Goal: Transaction & Acquisition: Purchase product/service

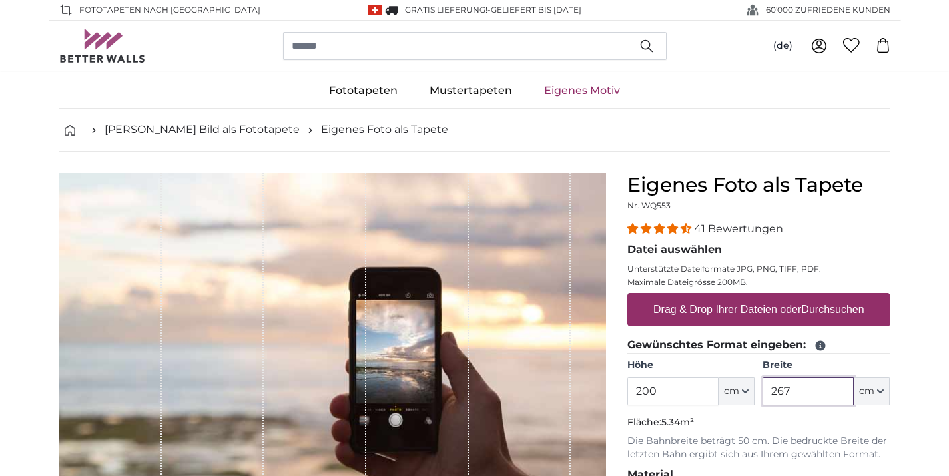
click at [798, 378] on input "267" at bounding box center [808, 392] width 91 height 28
click at [799, 384] on input "267" at bounding box center [808, 392] width 91 height 28
type input "700"
click at [686, 388] on input "200" at bounding box center [672, 392] width 91 height 28
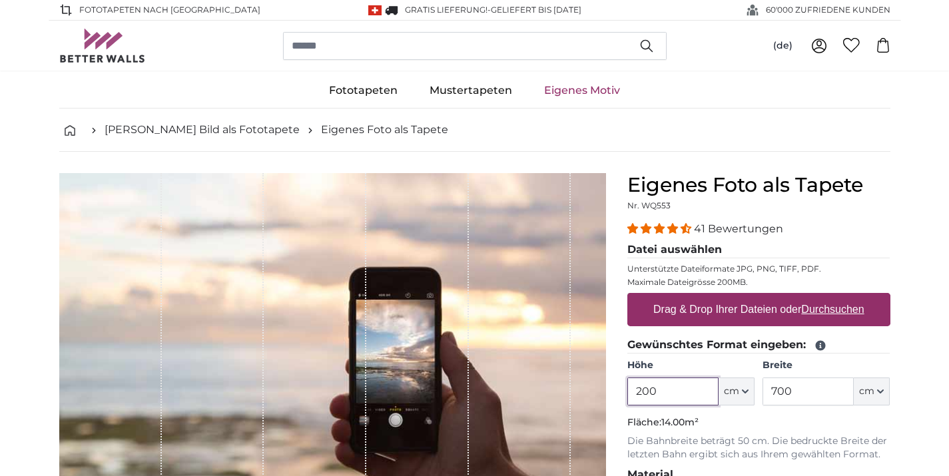
click at [686, 388] on input "200" at bounding box center [672, 392] width 91 height 28
type input "226"
click at [735, 313] on label "Drag & Drop Ihrer Dateien oder Durchsuchen" at bounding box center [759, 309] width 222 height 27
click at [735, 297] on input "Drag & Drop Ihrer Dateien oder Durchsuchen" at bounding box center [758, 295] width 263 height 4
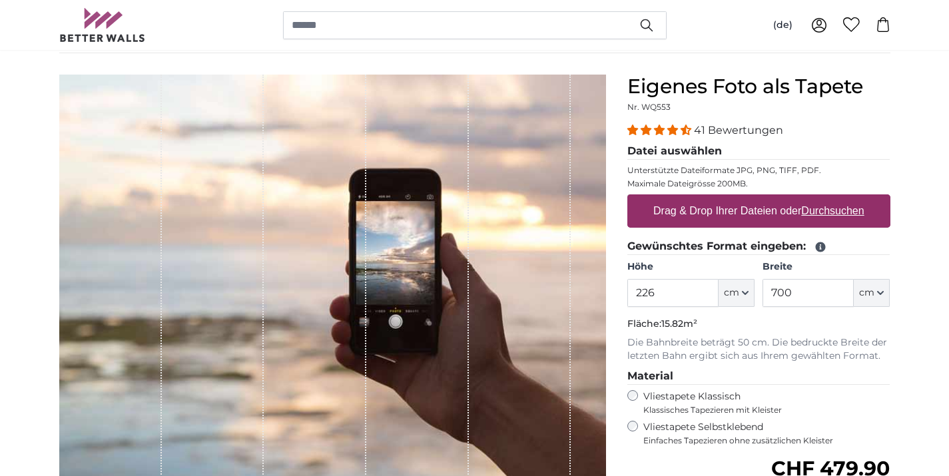
scroll to position [101, 0]
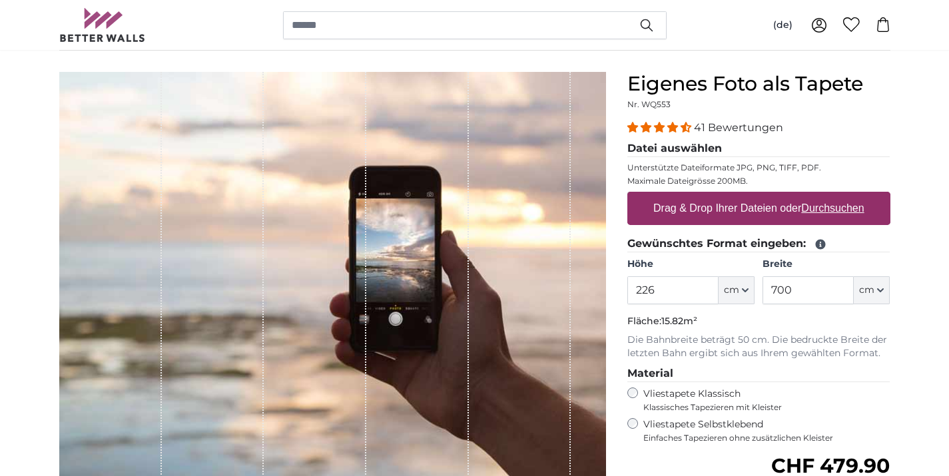
type input "**********"
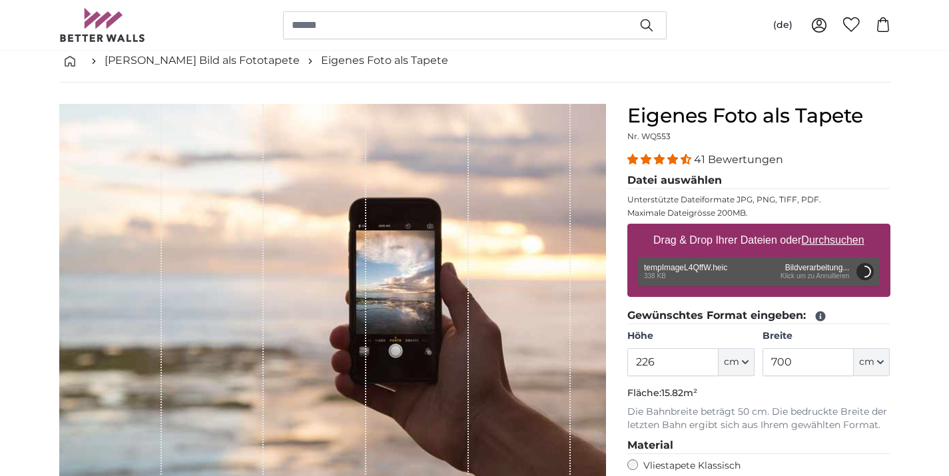
scroll to position [70, 0]
type input "193"
type input "598.3"
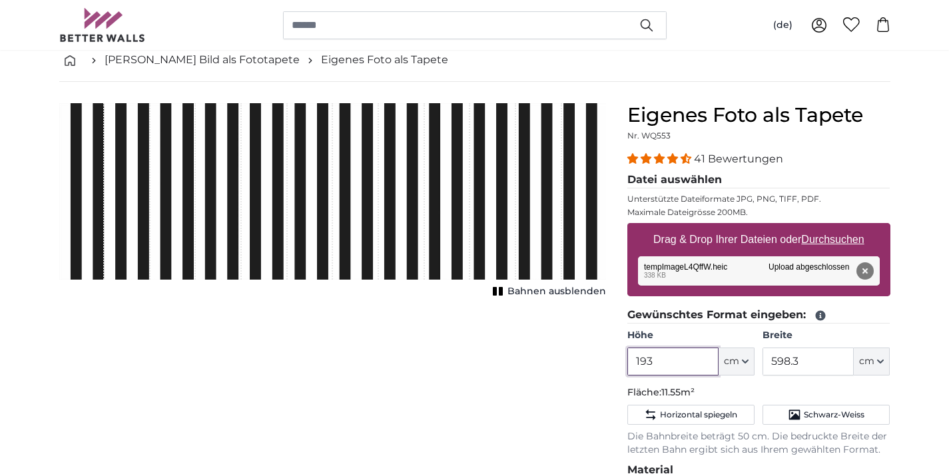
click at [662, 368] on input "193" at bounding box center [672, 362] width 91 height 28
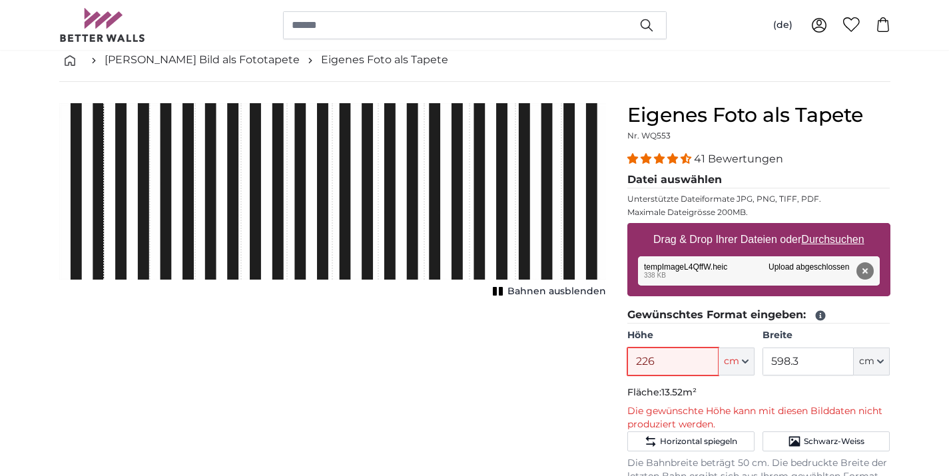
type input "226"
click at [810, 362] on input "598.3" at bounding box center [808, 362] width 91 height 28
type input "700"
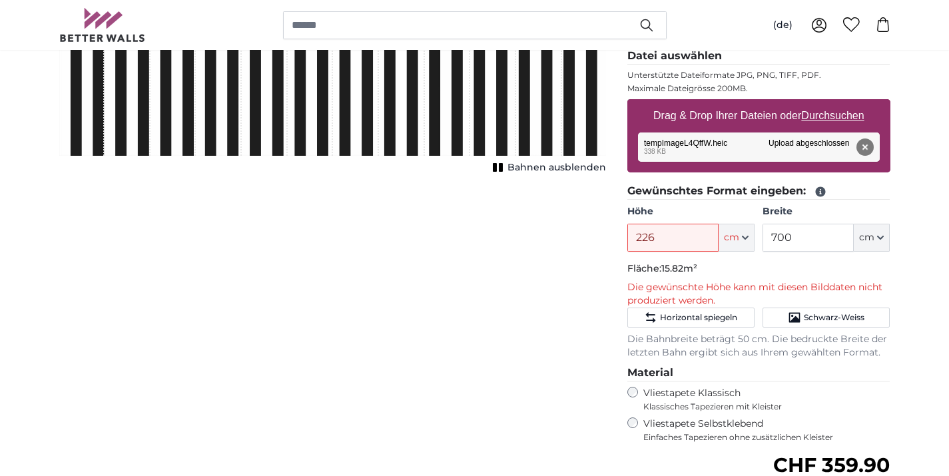
scroll to position [196, 0]
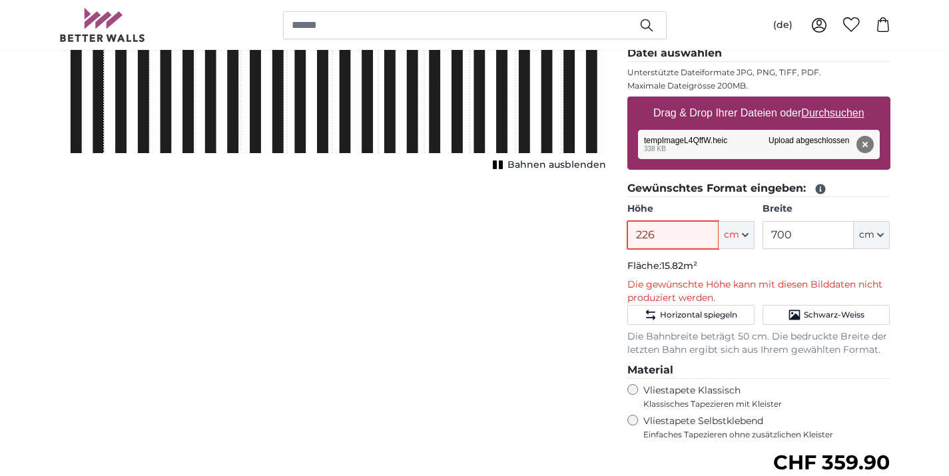
click at [702, 226] on input "226" at bounding box center [672, 235] width 91 height 28
click at [702, 232] on input "226" at bounding box center [672, 235] width 91 height 28
click at [532, 316] on div "Abbrechen Bild zuschneiden Bahnen ausblenden" at bounding box center [333, 323] width 568 height 692
click at [671, 239] on input "200" at bounding box center [672, 235] width 91 height 28
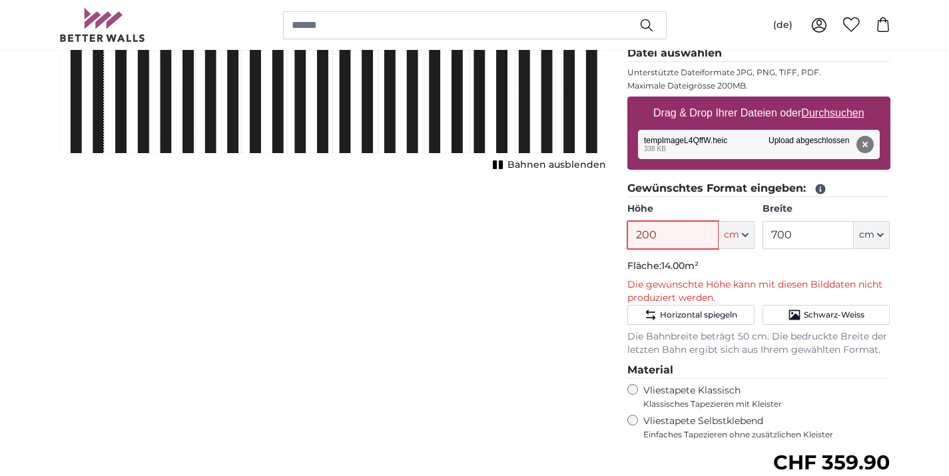
click at [671, 239] on input "200" at bounding box center [672, 235] width 91 height 28
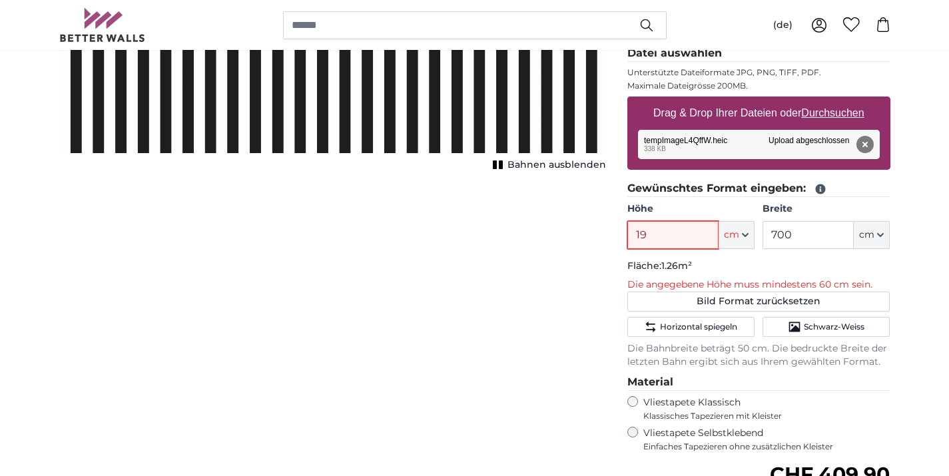
type input "190"
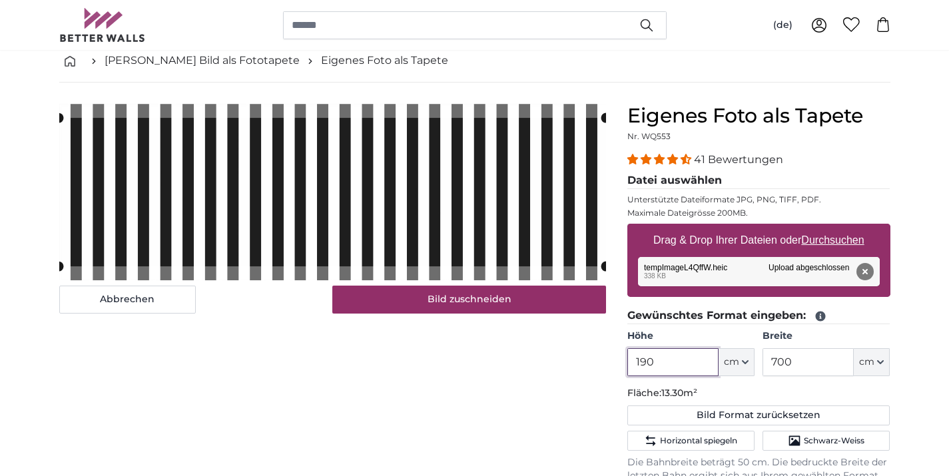
scroll to position [60, 0]
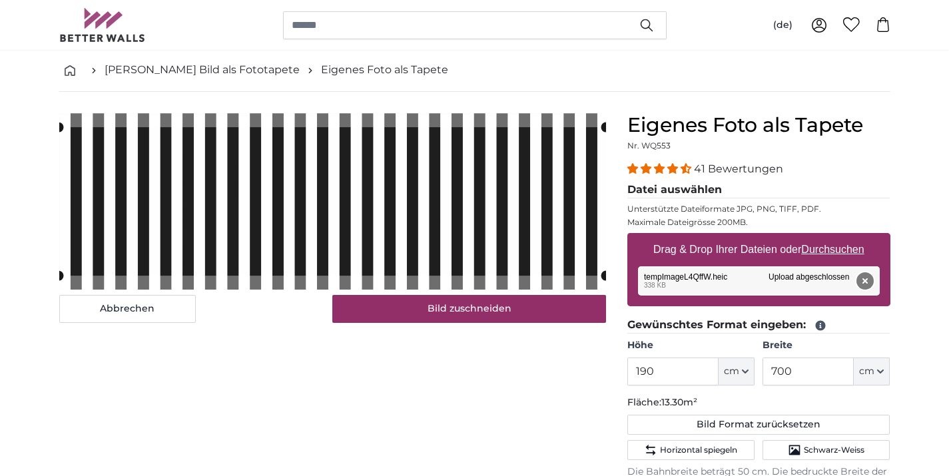
click at [867, 279] on button "Entfernen" at bounding box center [864, 280] width 17 height 17
type input "193"
type input "598.3"
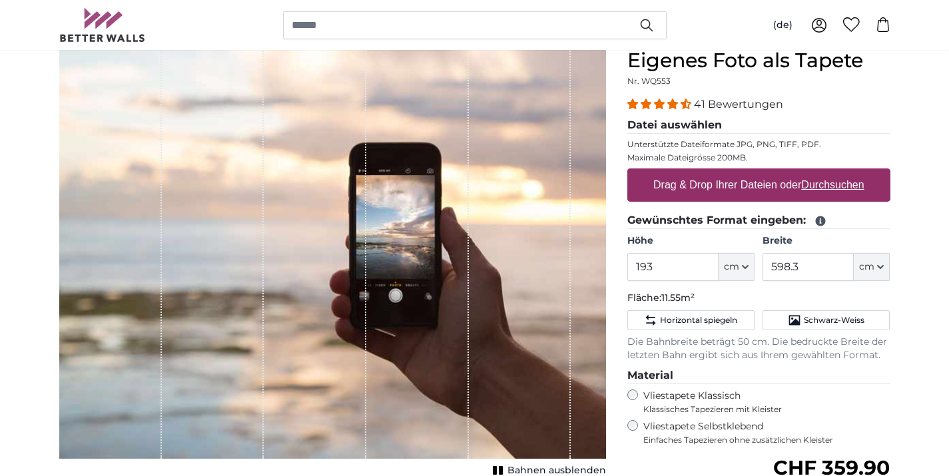
scroll to position [125, 0]
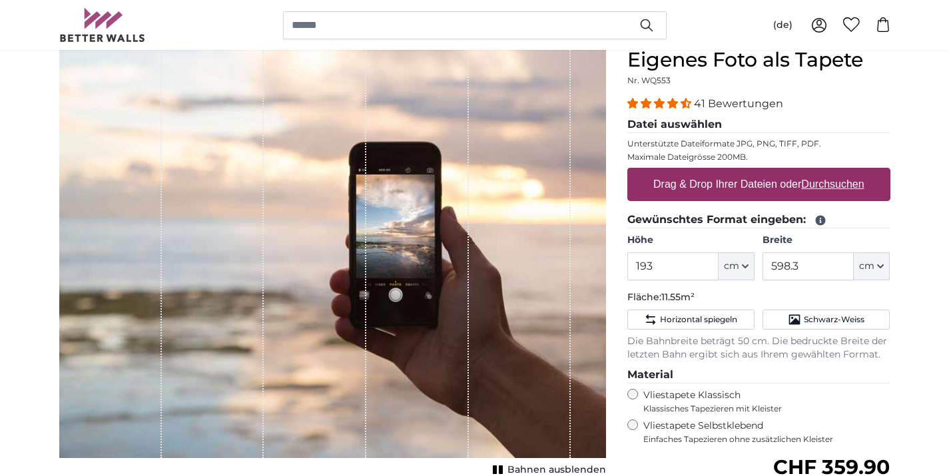
click at [685, 185] on label "Drag & Drop Ihrer Dateien oder Durchsuchen" at bounding box center [759, 184] width 222 height 27
click at [685, 172] on input "Drag & Drop Ihrer Dateien oder Durchsuchen" at bounding box center [758, 170] width 263 height 4
click at [677, 271] on input "193" at bounding box center [672, 266] width 91 height 28
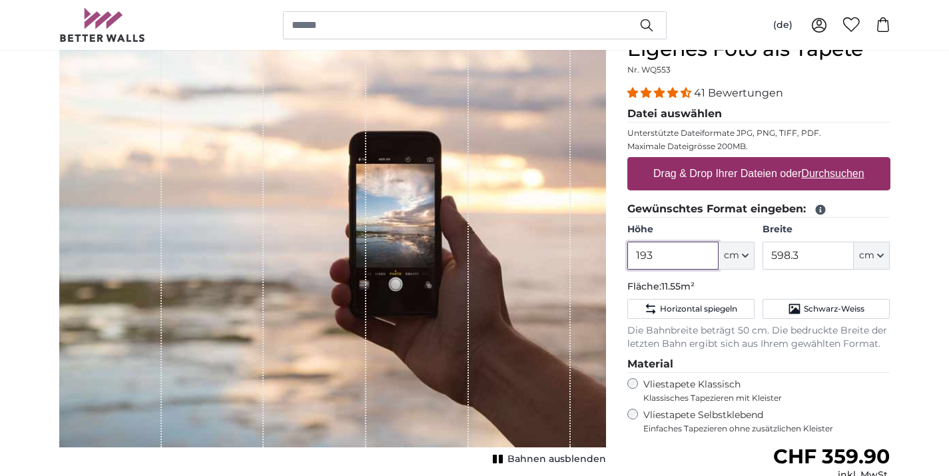
scroll to position [136, 0]
click at [735, 167] on label "Drag & Drop Ihrer Dateien oder Durchsuchen" at bounding box center [759, 174] width 222 height 27
click at [735, 161] on input "Drag & Drop Ihrer Dateien oder Durchsuchen" at bounding box center [758, 159] width 263 height 4
click at [809, 174] on u "Durchsuchen" at bounding box center [832, 173] width 63 height 11
click at [809, 161] on input "Drag & Drop Ihrer Dateien oder Durchsuchen" at bounding box center [758, 159] width 263 height 4
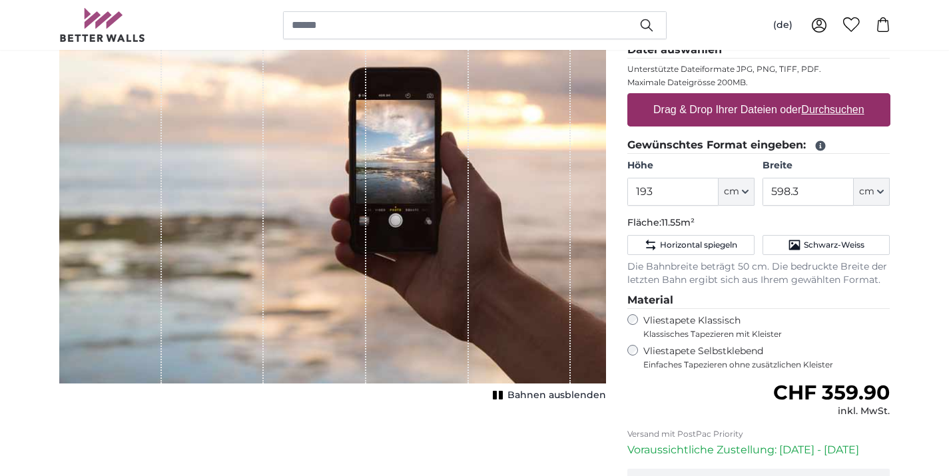
scroll to position [199, 0]
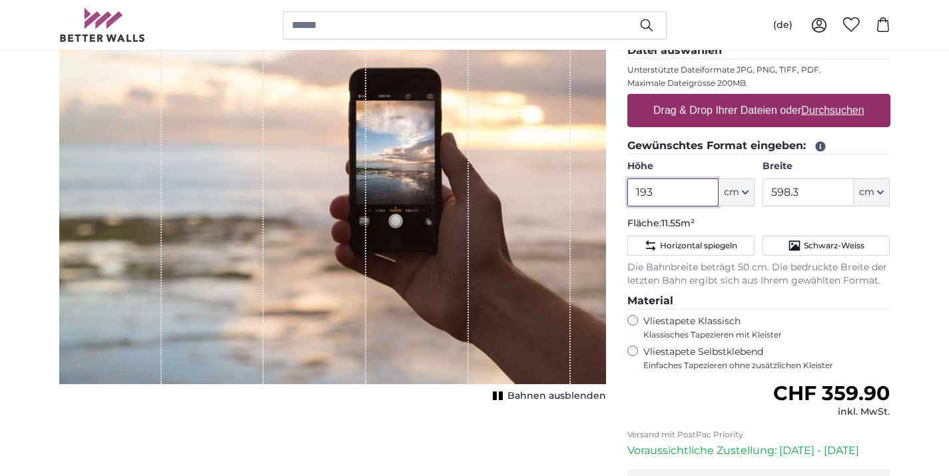
click at [663, 197] on input "193" at bounding box center [672, 193] width 91 height 28
click at [728, 103] on label "Drag & Drop Ihrer Dateien oder Durchsuchen" at bounding box center [759, 110] width 222 height 27
click at [728, 98] on input "Drag & Drop Ihrer Dateien oder Durchsuchen" at bounding box center [758, 96] width 263 height 4
click at [706, 196] on input "193" at bounding box center [672, 193] width 91 height 28
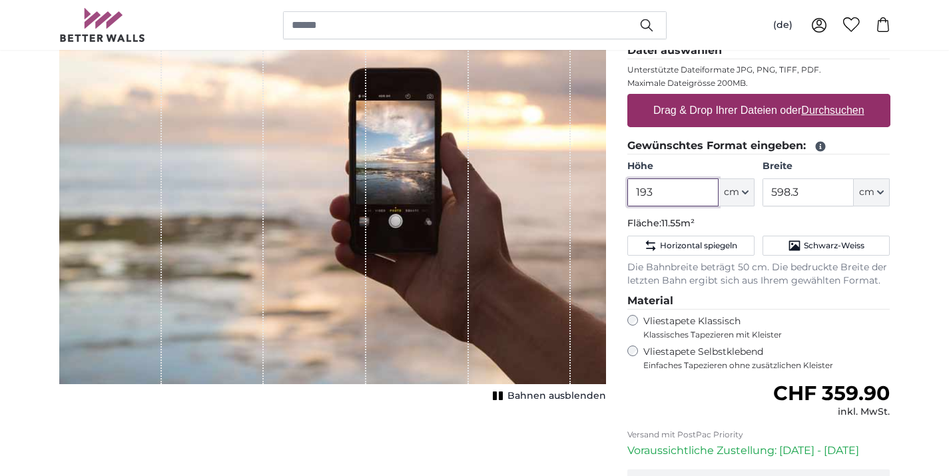
click at [706, 196] on input "193" at bounding box center [672, 193] width 91 height 28
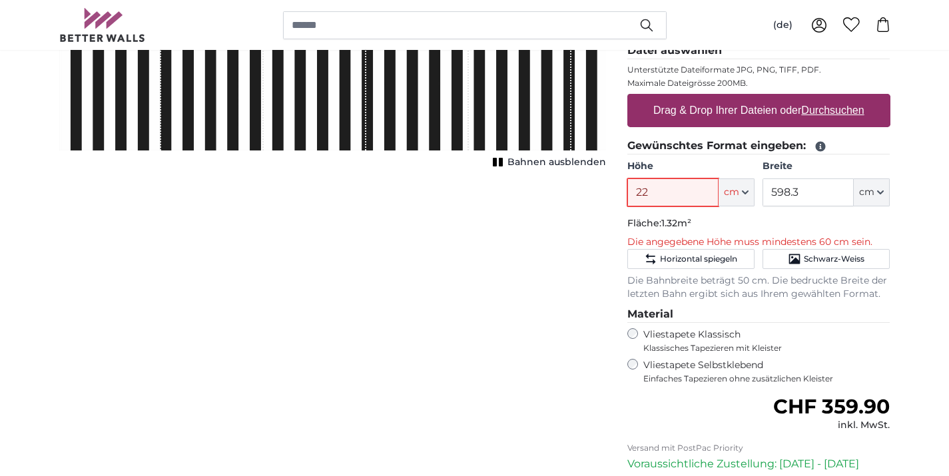
type input "226"
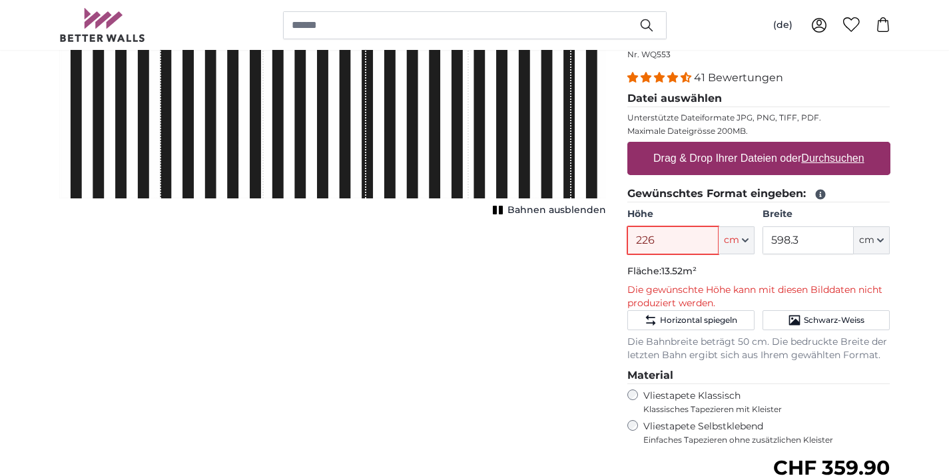
scroll to position [137, 0]
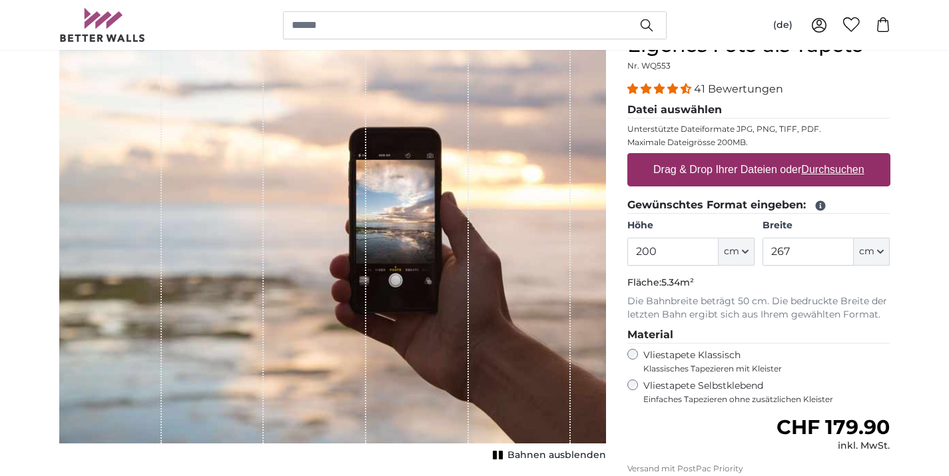
scroll to position [163, 0]
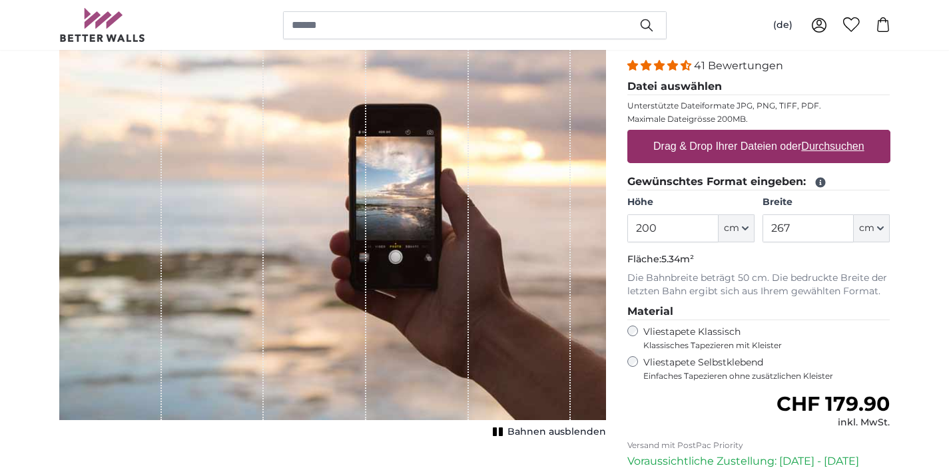
click at [823, 162] on div "Drag & Drop Ihrer Dateien oder Durchsuchen" at bounding box center [758, 146] width 263 height 33
click at [627, 130] on input "Drag & Drop Ihrer Dateien oder Durchsuchen" at bounding box center [758, 132] width 263 height 4
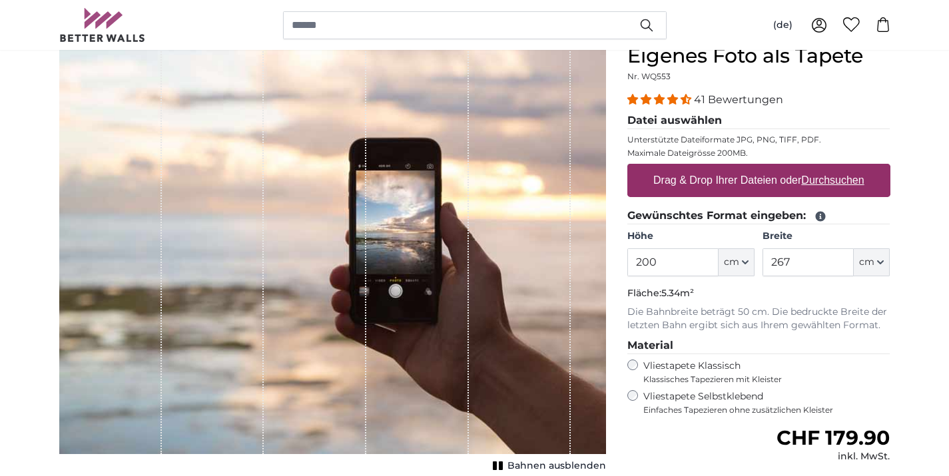
scroll to position [107, 0]
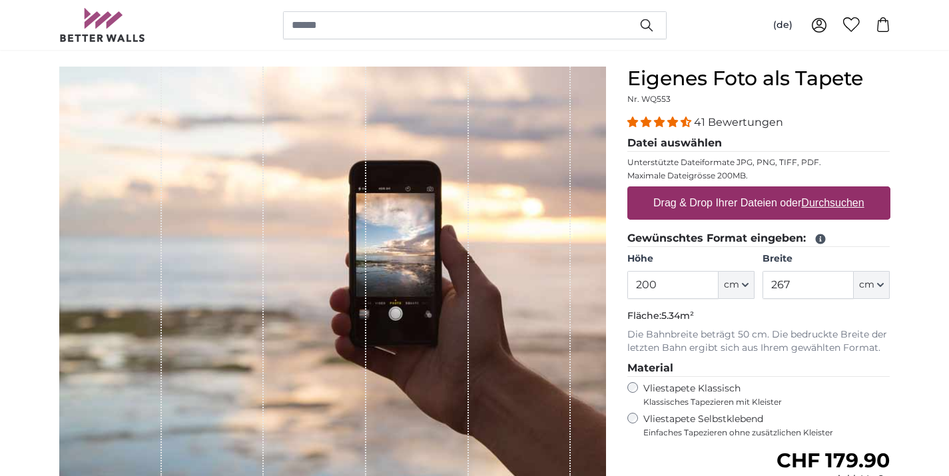
click at [741, 194] on label "Drag & Drop Ihrer Dateien oder Durchsuchen" at bounding box center [759, 203] width 222 height 27
click at [741, 191] on input "Drag & Drop Ihrer Dateien oder Durchsuchen" at bounding box center [758, 189] width 263 height 4
click at [795, 195] on label "Drag & Drop Ihrer Dateien oder Durchsuchen" at bounding box center [759, 203] width 222 height 27
click at [795, 191] on input "Drag & Drop Ihrer Dateien oder Durchsuchen" at bounding box center [758, 189] width 263 height 4
click at [776, 280] on input "267" at bounding box center [808, 285] width 91 height 28
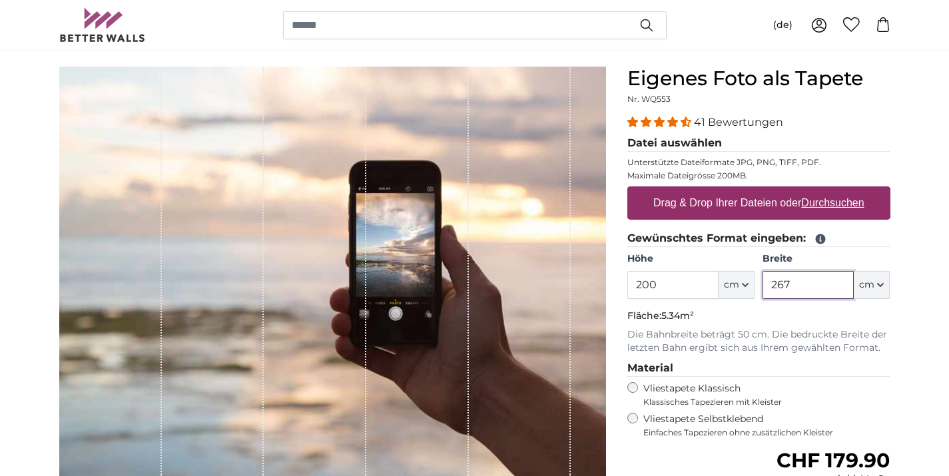
click at [776, 280] on input "267" at bounding box center [808, 285] width 91 height 28
type input "700"
click at [683, 288] on input "200" at bounding box center [672, 285] width 91 height 28
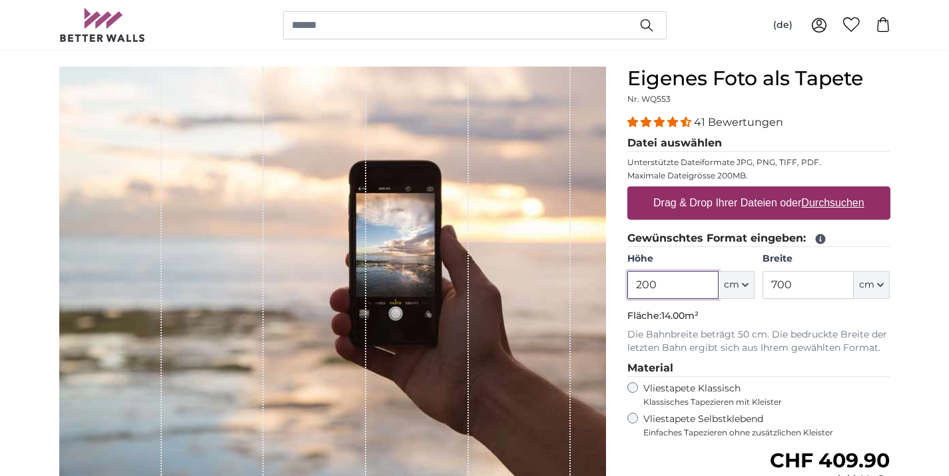
click at [683, 288] on input "200" at bounding box center [672, 285] width 91 height 28
type input "226"
click at [726, 350] on p "Die Bahnbreite beträgt 50 cm. Die bedruckte Breite der letzten Bahn ergibt sich…" at bounding box center [758, 341] width 263 height 27
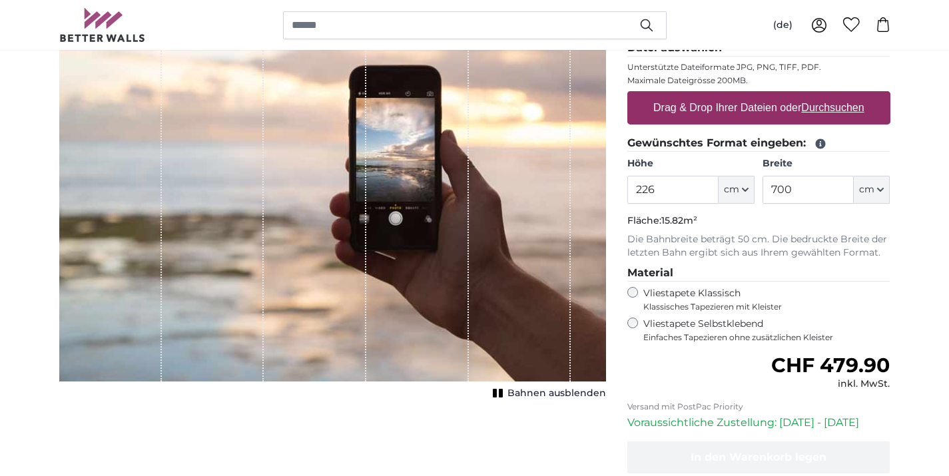
scroll to position [231, 0]
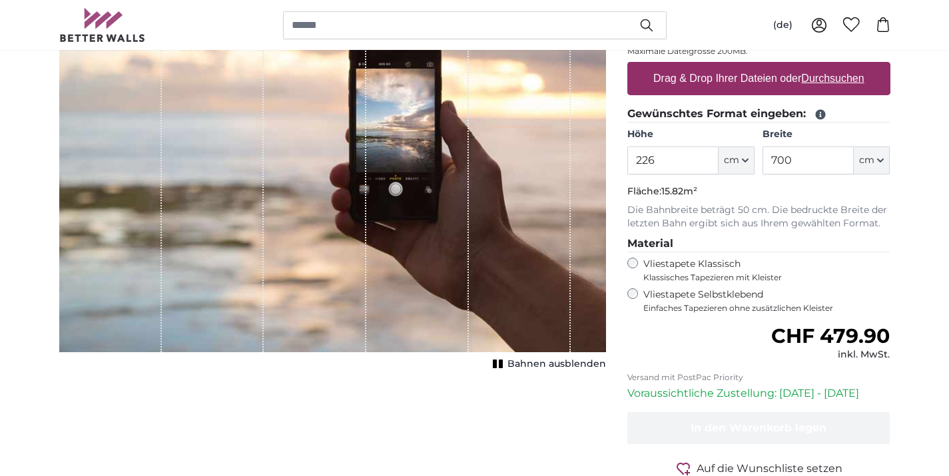
type input "**********"
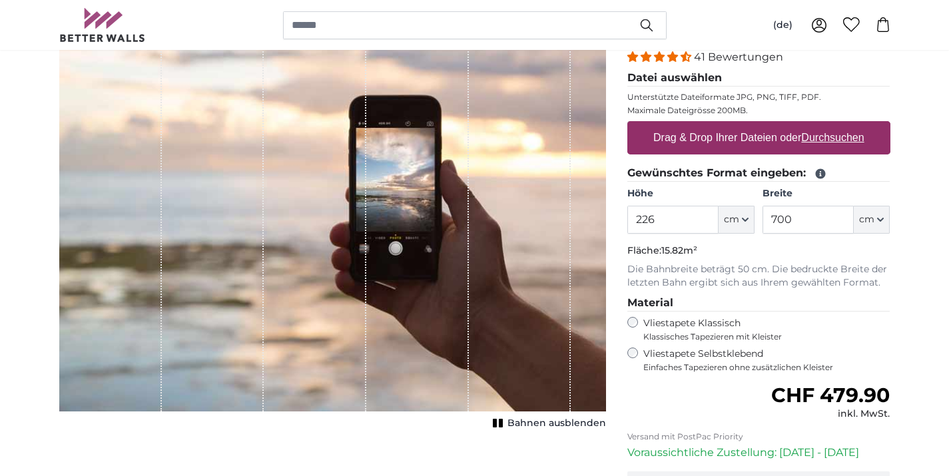
scroll to position [159, 0]
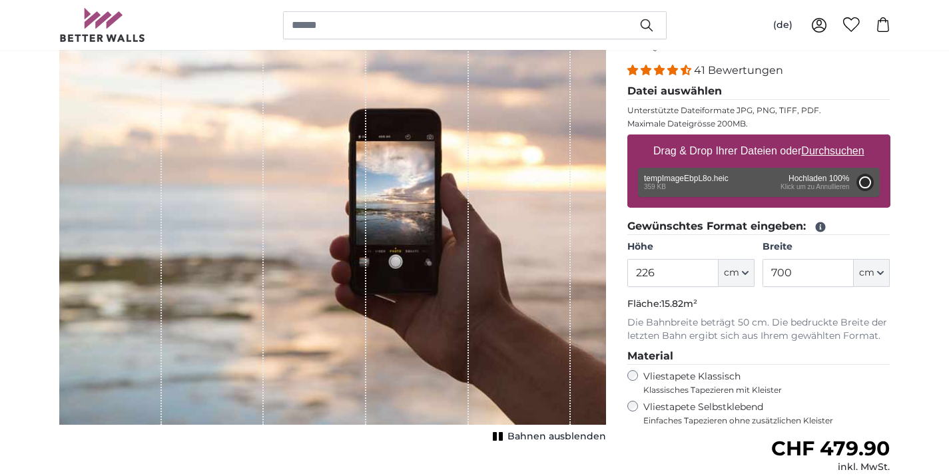
type input "200"
type input "538"
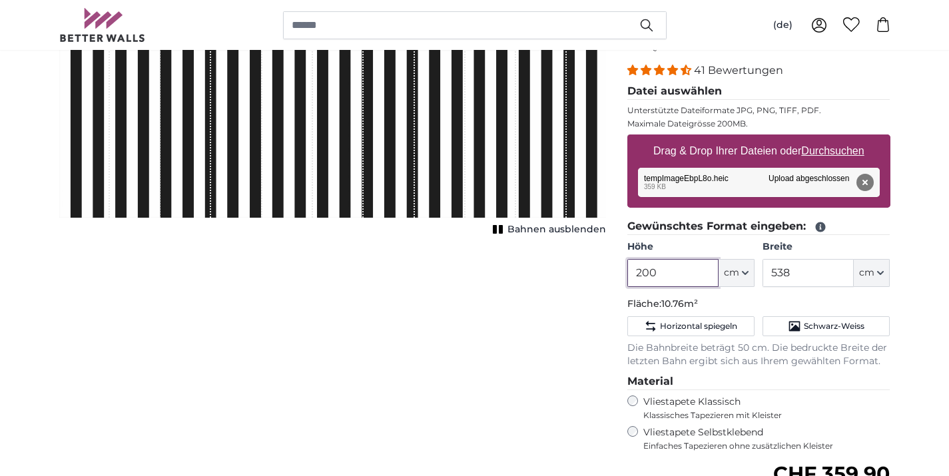
click at [676, 271] on input "200" at bounding box center [672, 273] width 91 height 28
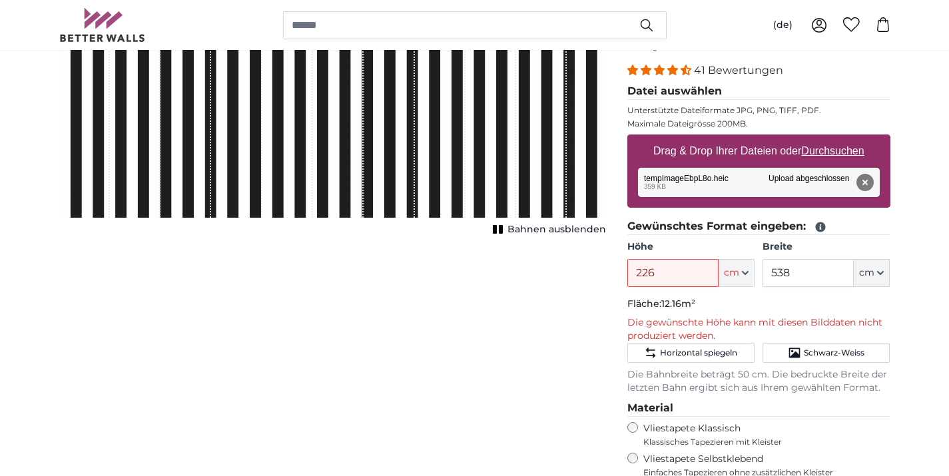
click at [635, 317] on p "Die gewünschte Höhe kann mit diesen Bilddaten nicht produziert werden." at bounding box center [758, 329] width 263 height 27
click at [676, 280] on input "226" at bounding box center [672, 273] width 91 height 28
type input "216"
click at [796, 270] on input "538" at bounding box center [808, 273] width 91 height 28
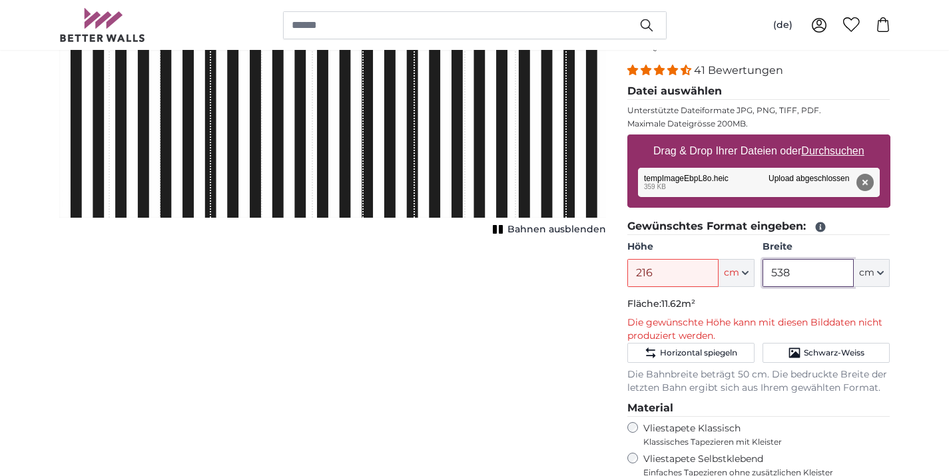
click at [796, 270] on input "538" at bounding box center [808, 273] width 91 height 28
type input "700"
click at [686, 266] on input "216" at bounding box center [672, 273] width 91 height 28
type input "2"
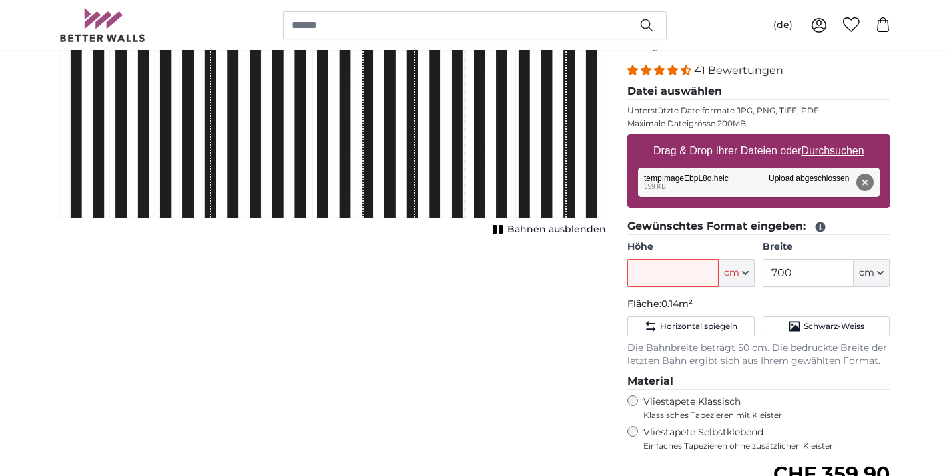
click at [745, 299] on p "Fläche: 0.14m²" at bounding box center [758, 304] width 263 height 13
click at [710, 272] on input "Höhe" at bounding box center [672, 273] width 91 height 28
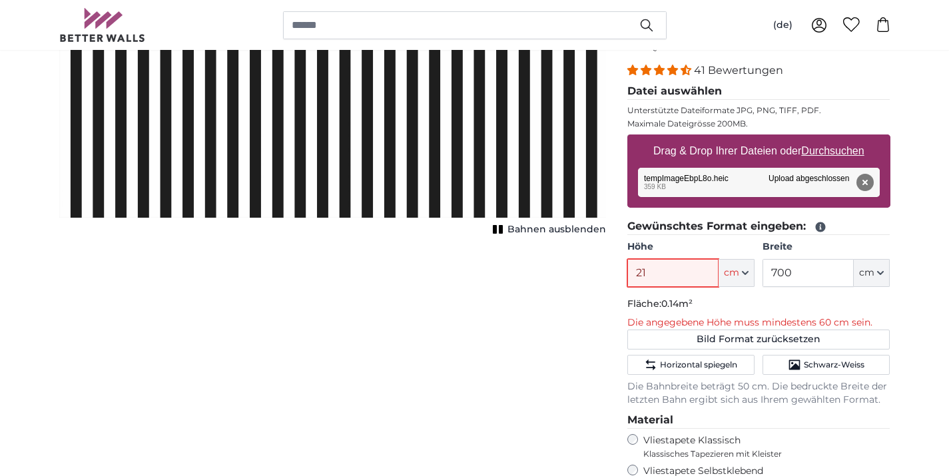
type input "210"
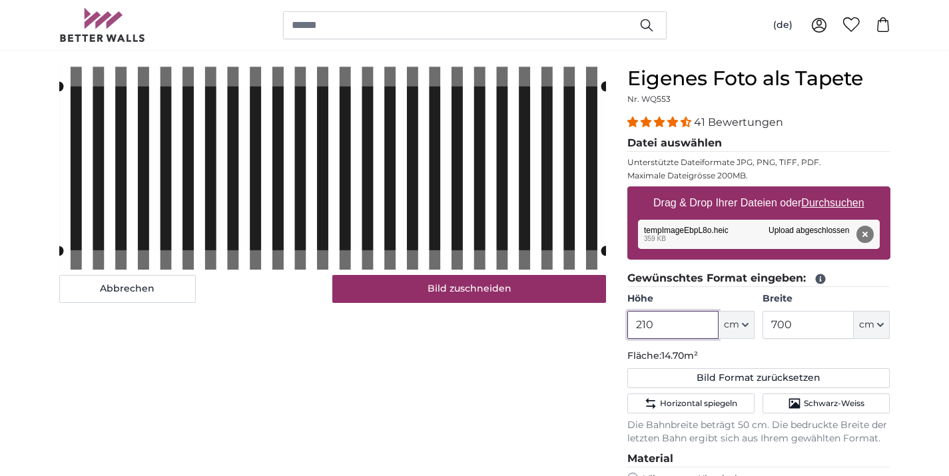
scroll to position [106, 0]
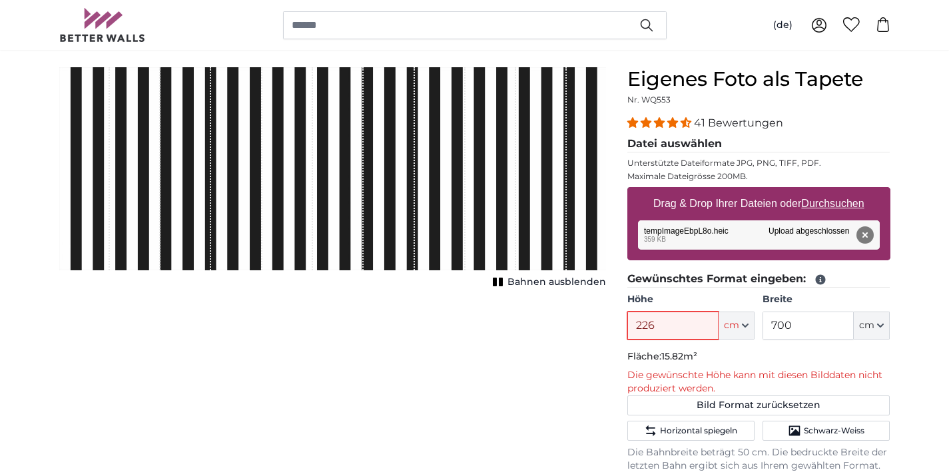
type input "226"
click at [581, 342] on div "Abbrechen Bild zuschneiden Bahnen ausblenden" at bounding box center [333, 425] width 568 height 717
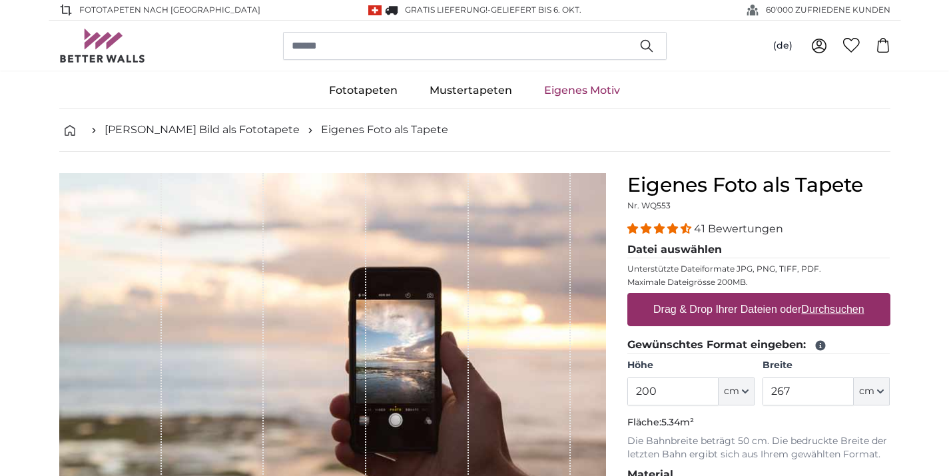
click at [750, 300] on label "Drag & Drop Ihrer Dateien oder Durchsuchen" at bounding box center [759, 309] width 222 height 27
click at [750, 297] on input "Drag & Drop Ihrer Dateien oder Durchsuchen" at bounding box center [758, 295] width 263 height 4
click at [650, 394] on input "200" at bounding box center [672, 392] width 91 height 28
type input "**********"
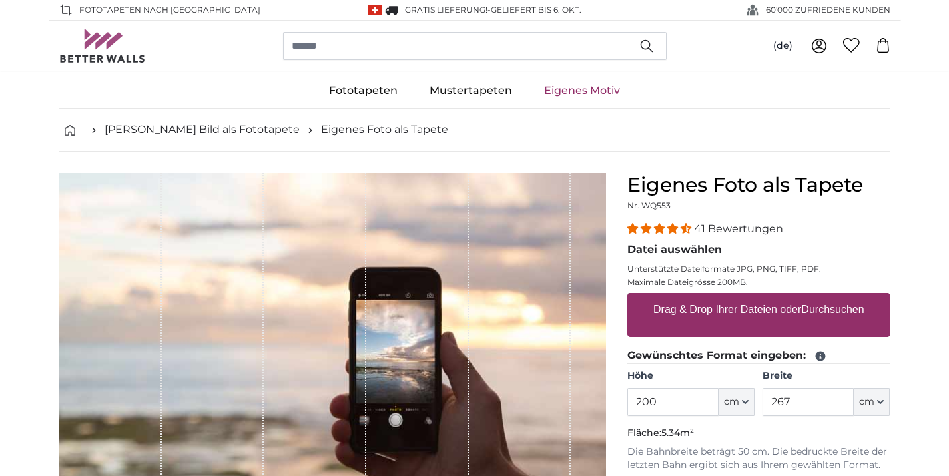
type input "466"
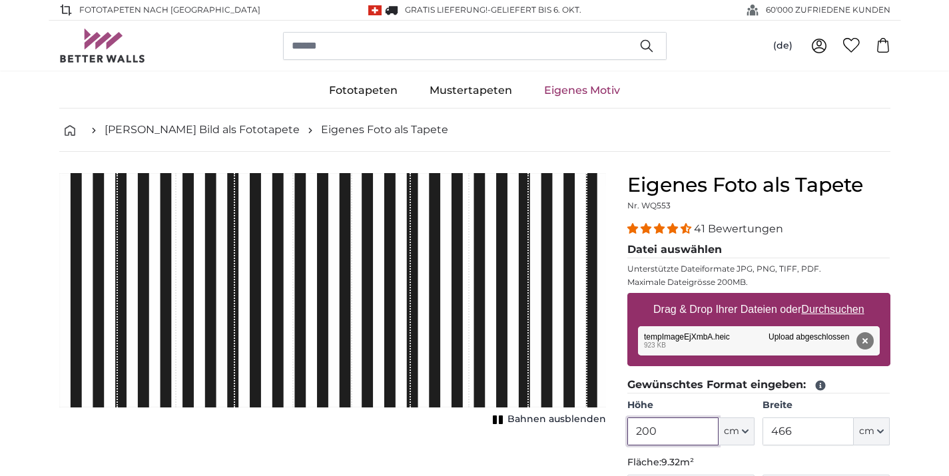
scroll to position [55, 0]
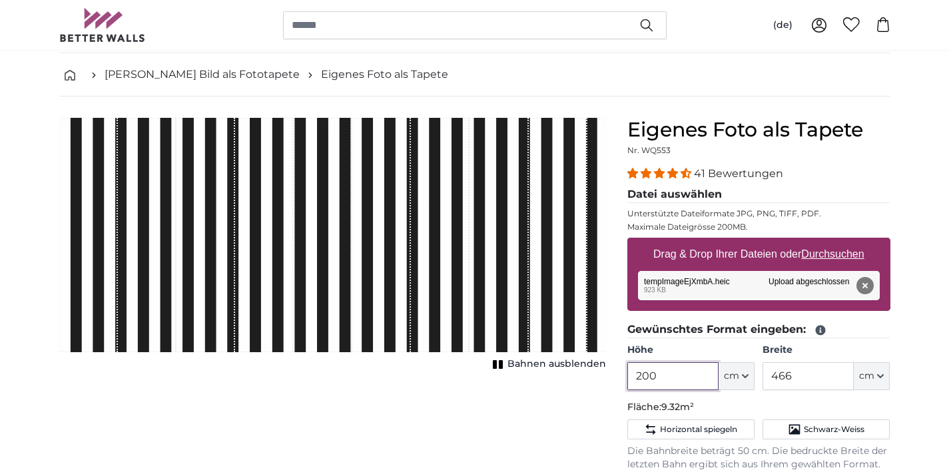
click at [669, 367] on input "200" at bounding box center [672, 376] width 91 height 28
click at [665, 383] on input "200" at bounding box center [672, 376] width 91 height 28
click at [696, 293] on div "Entfernen Nochmal versuchen Entfernen Hochladen Abbrechen Nochmal versuchen Ent…" at bounding box center [759, 285] width 242 height 29
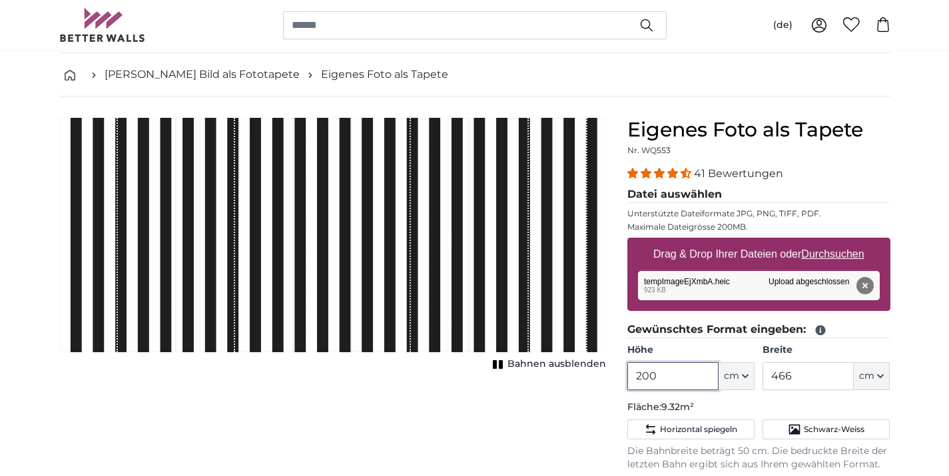
click at [683, 382] on input "200" at bounding box center [672, 376] width 91 height 28
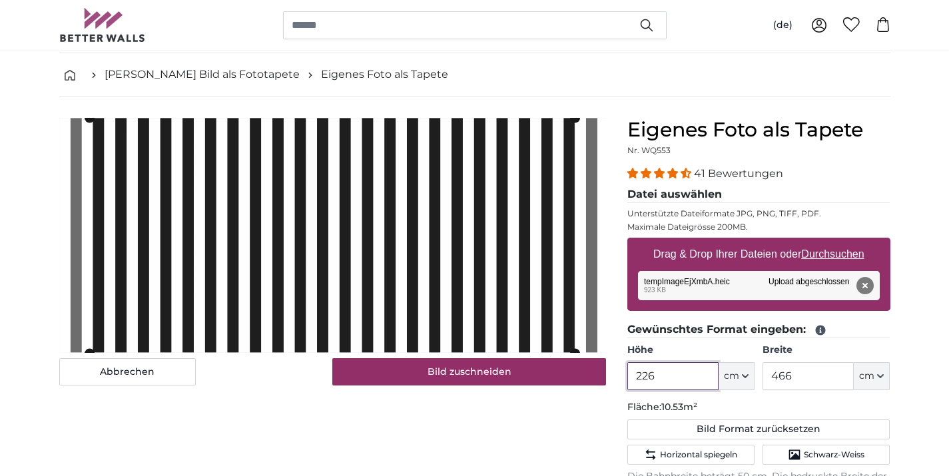
type input "226"
click at [589, 423] on div "Abbrechen Bild zuschneiden Bahnen ausblenden" at bounding box center [333, 463] width 568 height 691
click at [787, 376] on input "466" at bounding box center [808, 376] width 91 height 28
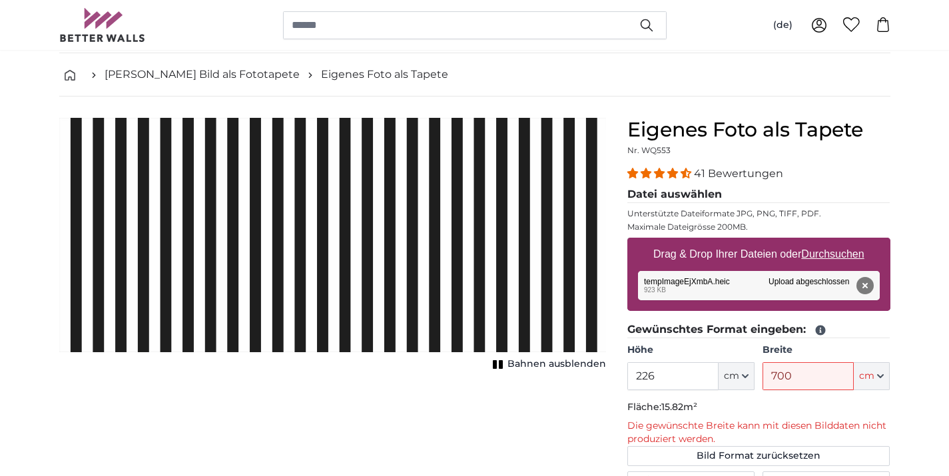
click at [831, 420] on p "Die gewünschte Breite kann mit diesen Bilddaten nicht produziert werden." at bounding box center [758, 433] width 263 height 27
click at [807, 387] on input "700" at bounding box center [808, 376] width 91 height 28
click at [765, 443] on p "Die gewünschte Breite kann mit diesen Bilddaten nicht produziert werden." at bounding box center [758, 433] width 263 height 27
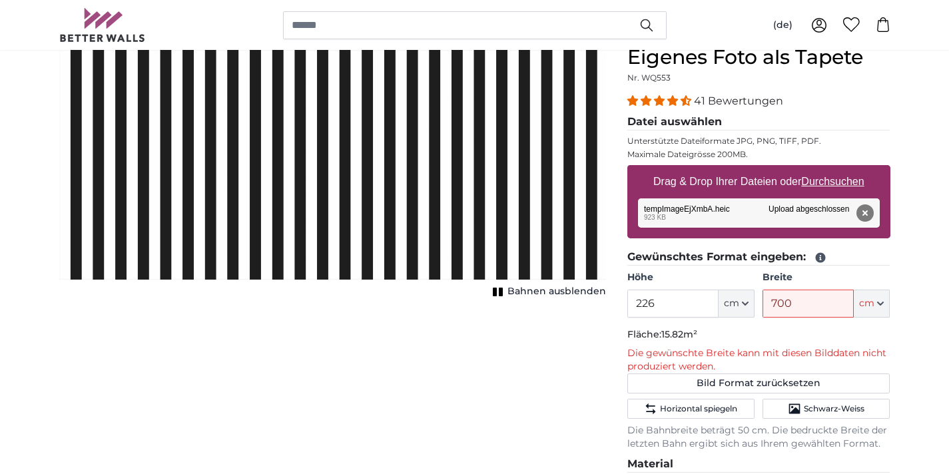
scroll to position [129, 0]
click at [883, 307] on button "cm" at bounding box center [872, 303] width 36 height 28
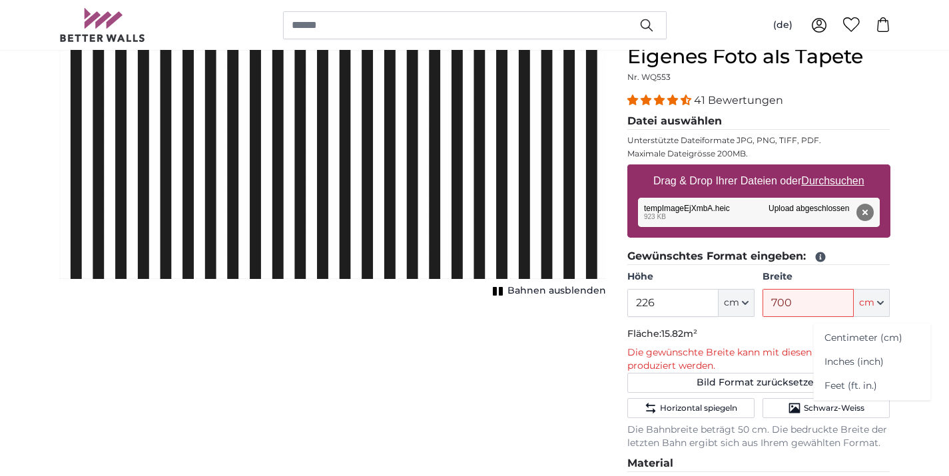
click at [883, 307] on button "cm" at bounding box center [872, 303] width 36 height 28
click at [825, 300] on input "700" at bounding box center [808, 303] width 91 height 28
type input "7"
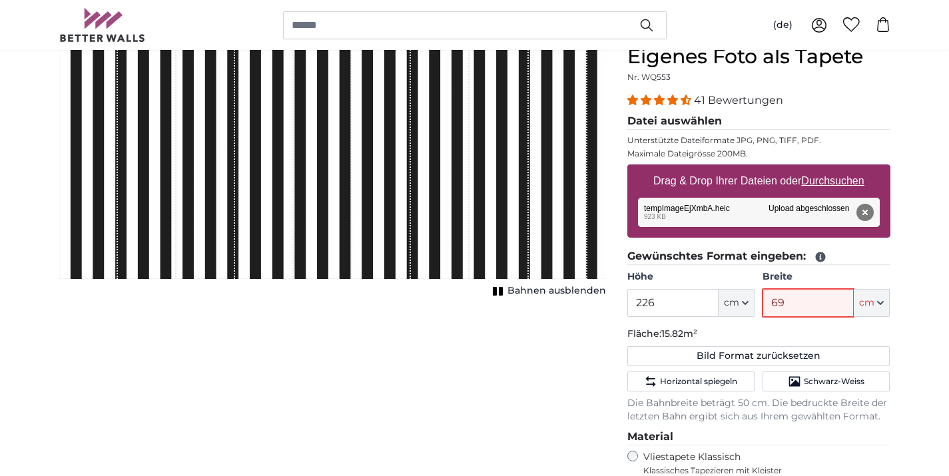
type input "690"
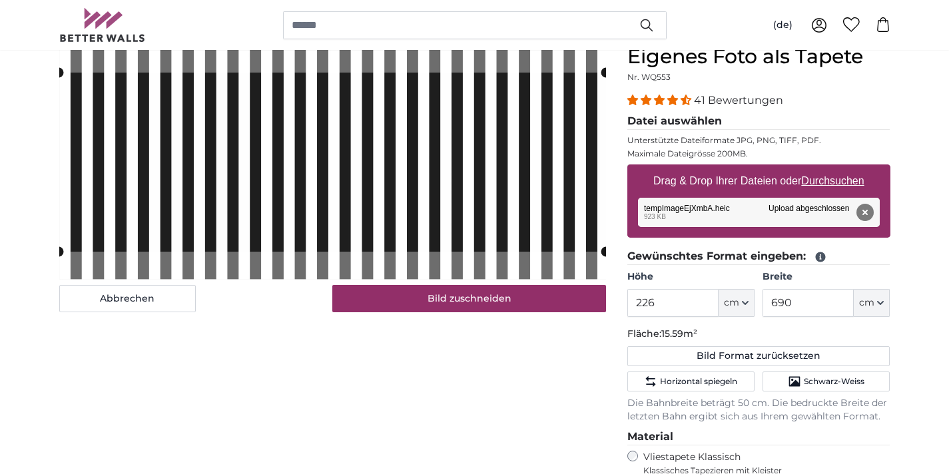
click at [793, 332] on p "Fläche: 15.59m²" at bounding box center [758, 334] width 263 height 13
click at [799, 306] on input "690" at bounding box center [808, 303] width 91 height 28
type input "698"
click at [538, 356] on div "Abbrechen Bild zuschneiden Bahnen ausblenden" at bounding box center [333, 390] width 568 height 691
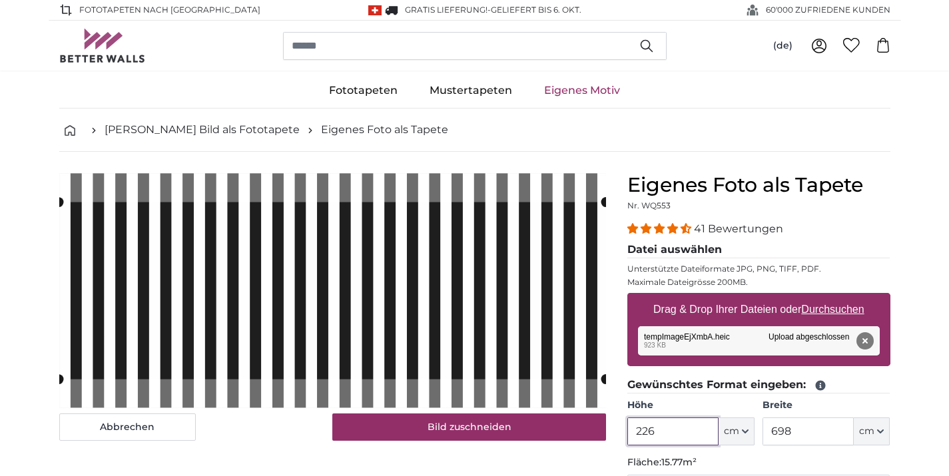
click at [699, 433] on input "226" at bounding box center [672, 432] width 91 height 28
type input "228"
click at [806, 438] on input "698" at bounding box center [808, 432] width 91 height 28
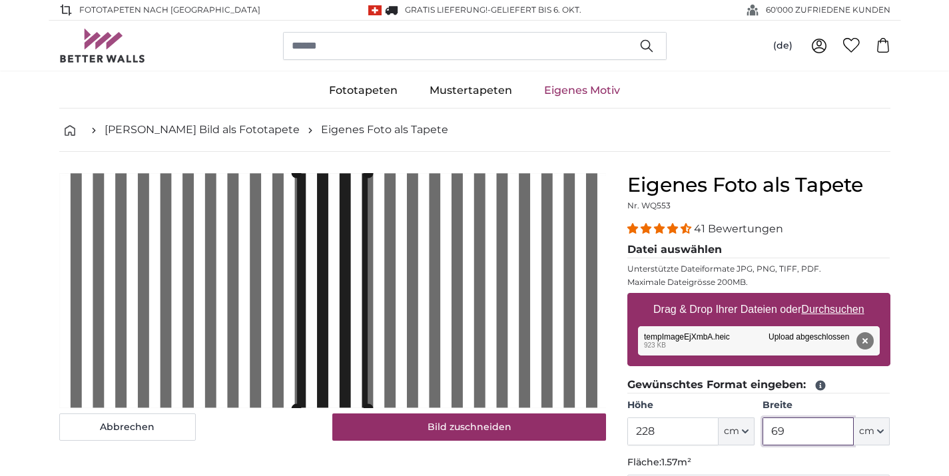
type input "6"
type input "79"
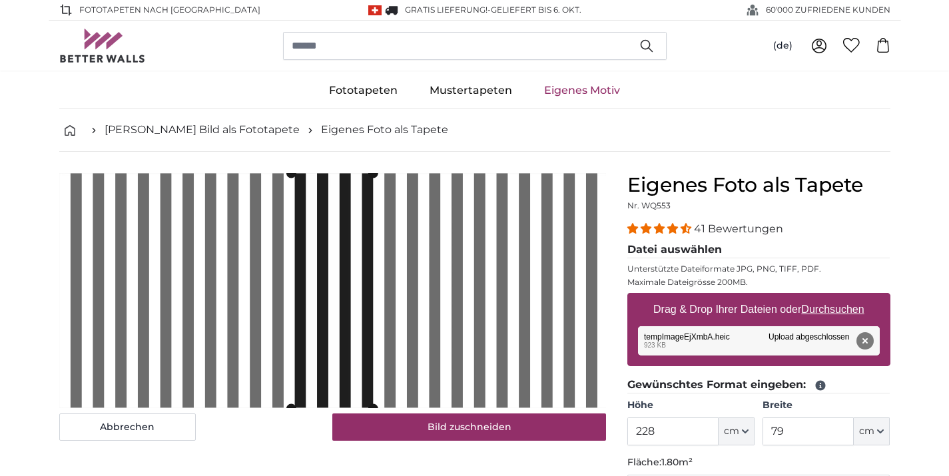
click at [869, 340] on button "Entfernen" at bounding box center [864, 340] width 17 height 17
type input "200"
type input "466"
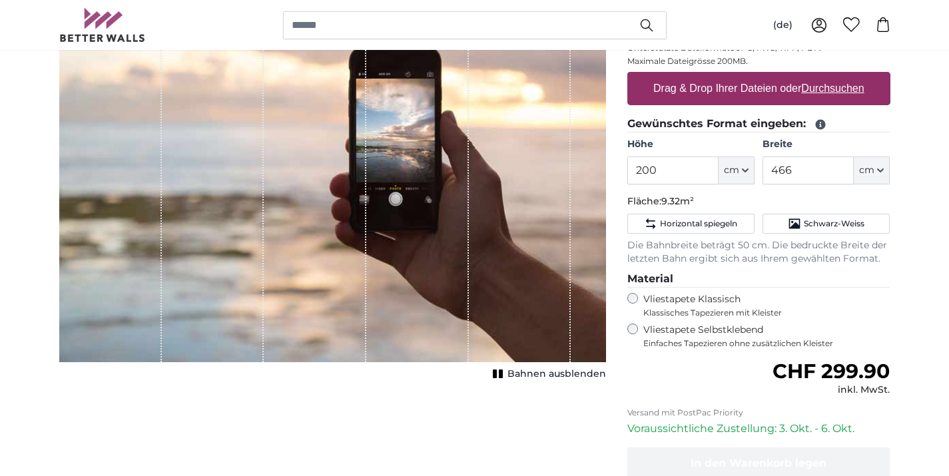
scroll to position [220, 0]
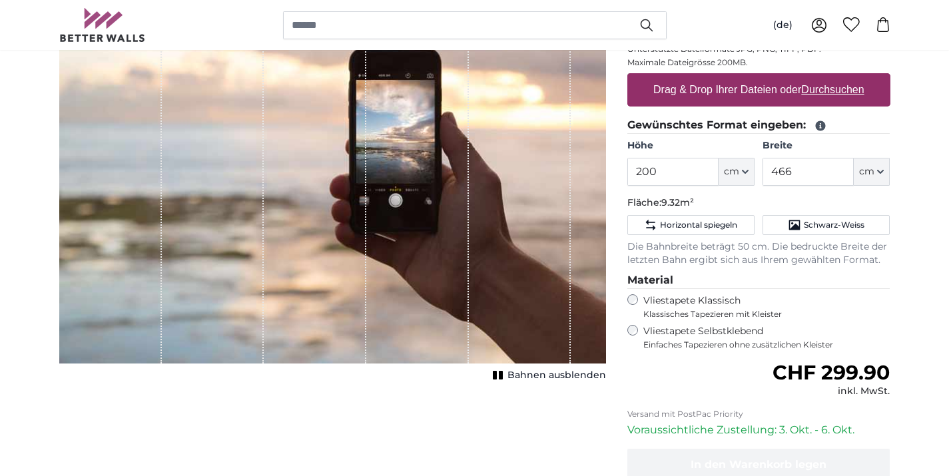
click at [701, 88] on label "Drag & Drop Ihrer Dateien oder Durchsuchen" at bounding box center [759, 90] width 222 height 27
click at [701, 77] on input "Drag & Drop Ihrer Dateien oder Durchsuchen" at bounding box center [758, 75] width 263 height 4
click at [802, 175] on input "466" at bounding box center [808, 172] width 91 height 28
click at [801, 174] on input "466" at bounding box center [808, 172] width 91 height 28
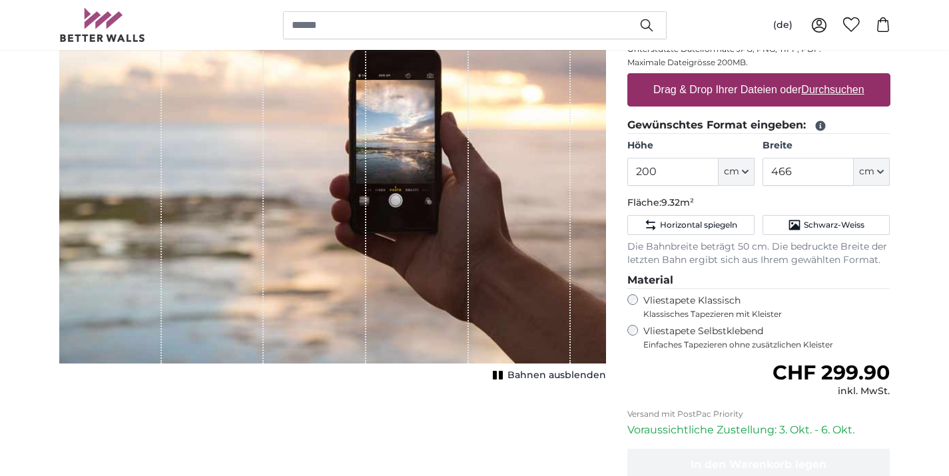
type input "**********"
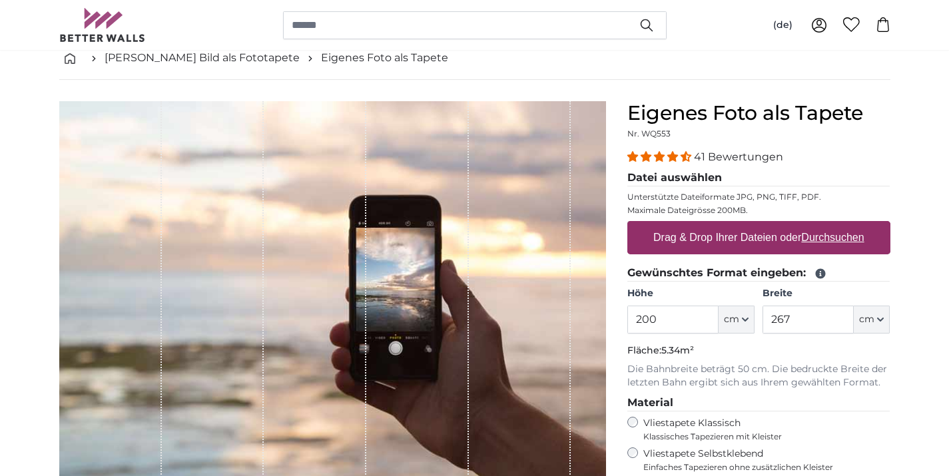
scroll to position [73, 0]
click at [731, 238] on label "Drag & Drop Ihrer Dateien oder Durchsuchen" at bounding box center [759, 237] width 222 height 27
click at [731, 224] on input "Drag & Drop Ihrer Dateien oder Durchsuchen" at bounding box center [758, 222] width 263 height 4
type input "**********"
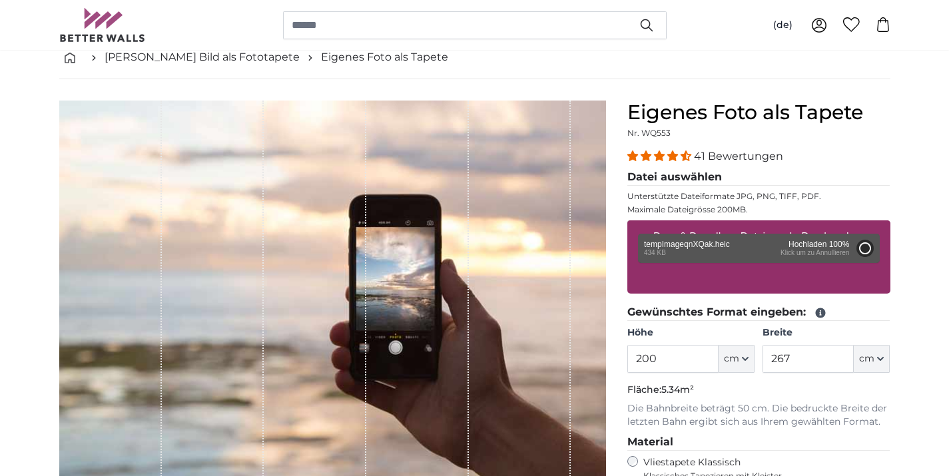
type input "466"
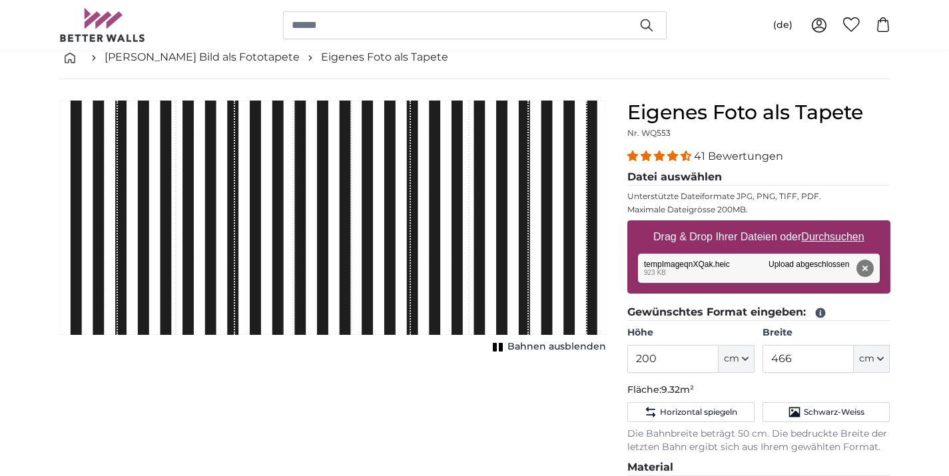
click at [696, 378] on fieldset "Gewünschtes Format eingeben: Höhe 200 ft cm Centimeter (cm) Inches (inch) Feet …" at bounding box center [758, 379] width 263 height 150
click at [696, 372] on input "200" at bounding box center [672, 359] width 91 height 28
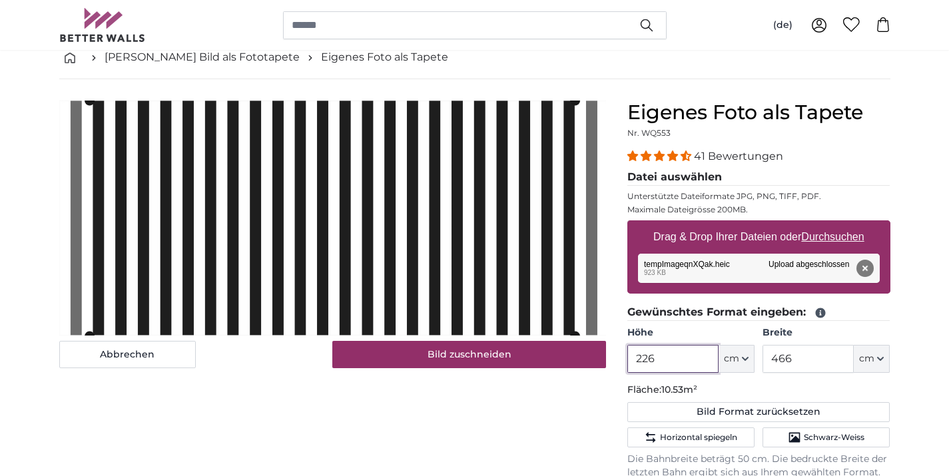
type input "226"
click at [825, 368] on input "466" at bounding box center [808, 359] width 91 height 28
type input "4"
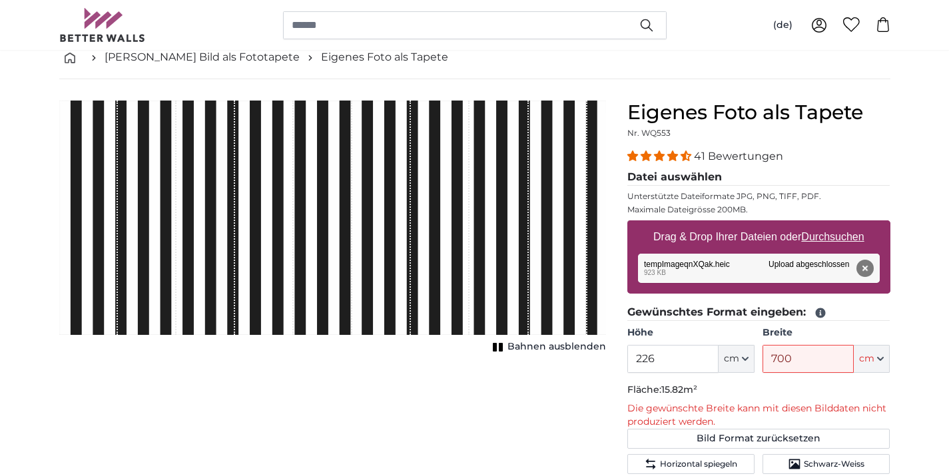
click at [759, 402] on p "Die gewünschte Breite kann mit diesen Bilddaten nicht produziert werden." at bounding box center [758, 415] width 263 height 27
click at [461, 308] on div "1 of 1" at bounding box center [440, 218] width 59 height 234
click at [861, 270] on button "Entfernen" at bounding box center [864, 268] width 17 height 17
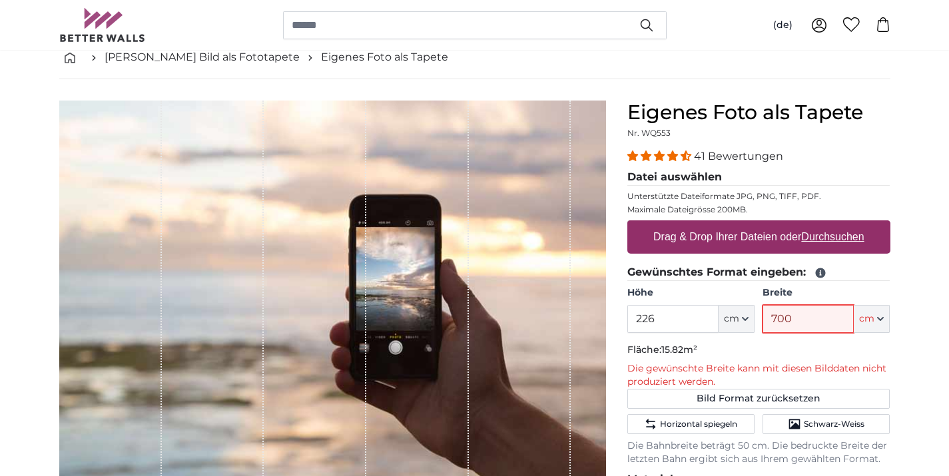
click at [822, 328] on input "700" at bounding box center [808, 319] width 91 height 28
type input "7"
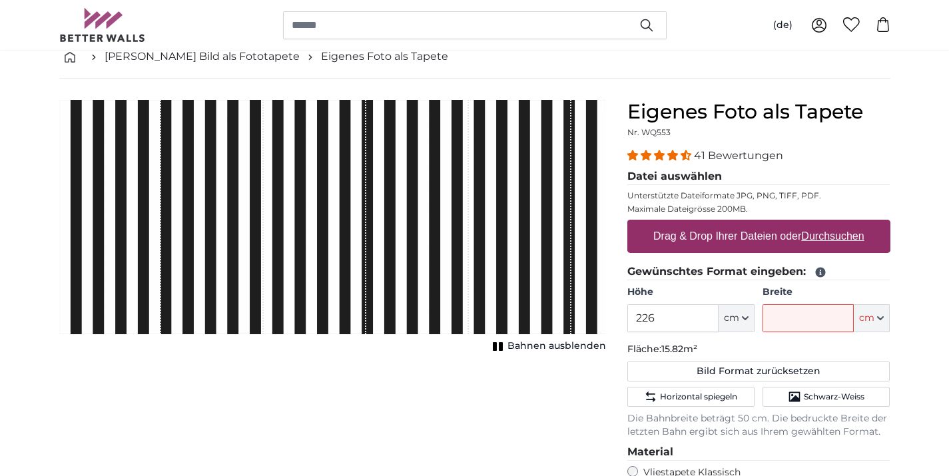
click at [752, 234] on label "Drag & Drop Ihrer Dateien oder Durchsuchen" at bounding box center [759, 236] width 222 height 27
click at [752, 224] on input "Drag & Drop Ihrer Dateien oder Durchsuchen" at bounding box center [758, 222] width 263 height 4
type input "**********"
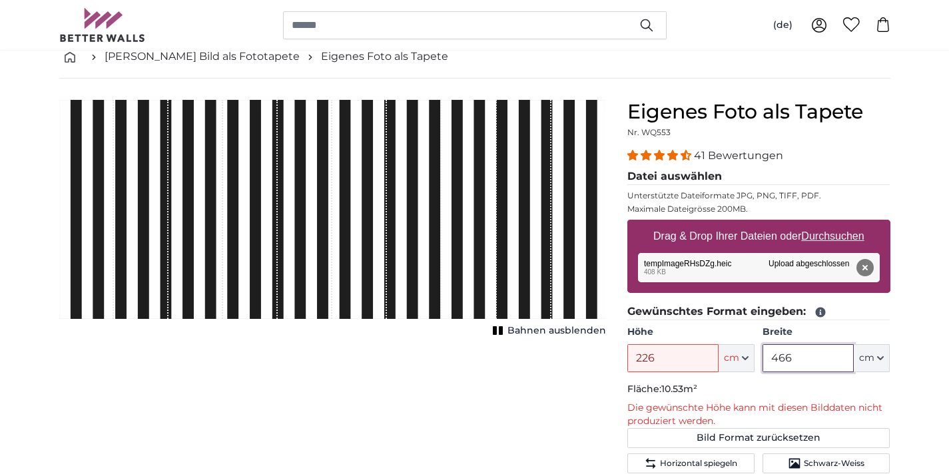
click at [783, 354] on input "466" at bounding box center [808, 358] width 91 height 28
click at [785, 278] on div "Entfernen Nochmal versuchen Entfernen Hochladen Abbrechen Nochmal versuchen Ent…" at bounding box center [759, 267] width 242 height 29
click at [801, 357] on input "466" at bounding box center [808, 358] width 91 height 28
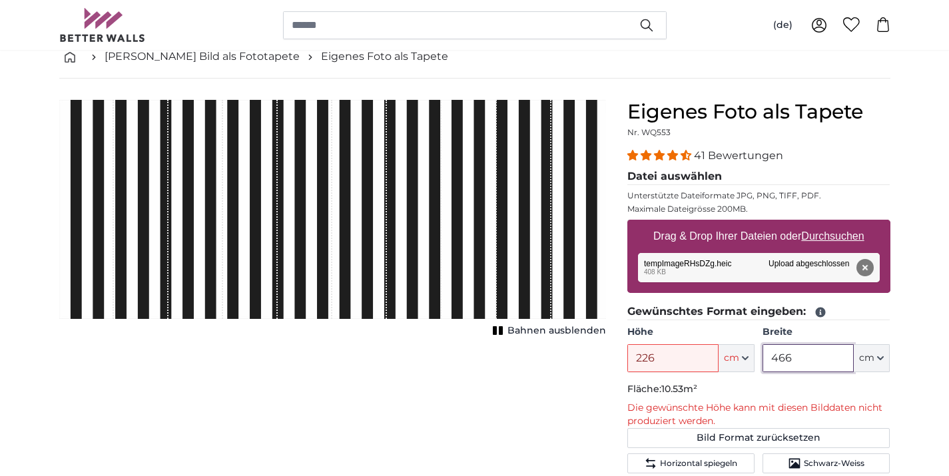
click at [801, 357] on input "466" at bounding box center [808, 358] width 91 height 28
type input "700"
click at [717, 400] on fieldset "Gewünschtes Format eingeben: Höhe 226 ft cm Centimeter (cm) Inches (inch) Feet …" at bounding box center [758, 405] width 263 height 202
click at [683, 368] on input "226" at bounding box center [672, 358] width 91 height 28
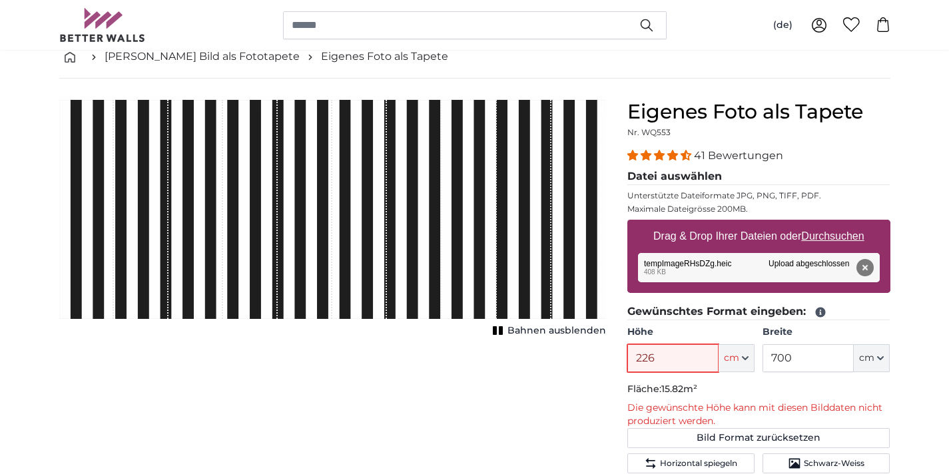
click at [683, 368] on input "226" at bounding box center [672, 358] width 91 height 28
click at [580, 365] on div "Abbrechen Bild zuschneiden Bahnen ausblenden" at bounding box center [333, 458] width 568 height 717
click at [740, 364] on button "cm" at bounding box center [737, 358] width 36 height 28
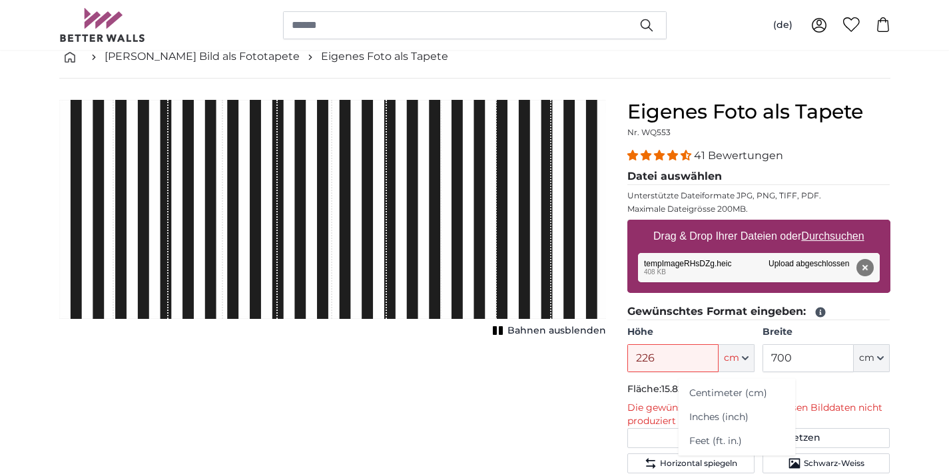
click at [740, 364] on button "cm" at bounding box center [737, 358] width 36 height 28
click at [900, 350] on div "Eigenes Foto als Tapete Nr. WQ553 41 Bewertungen Datei auswählen Unterstützte D…" at bounding box center [759, 458] width 284 height 717
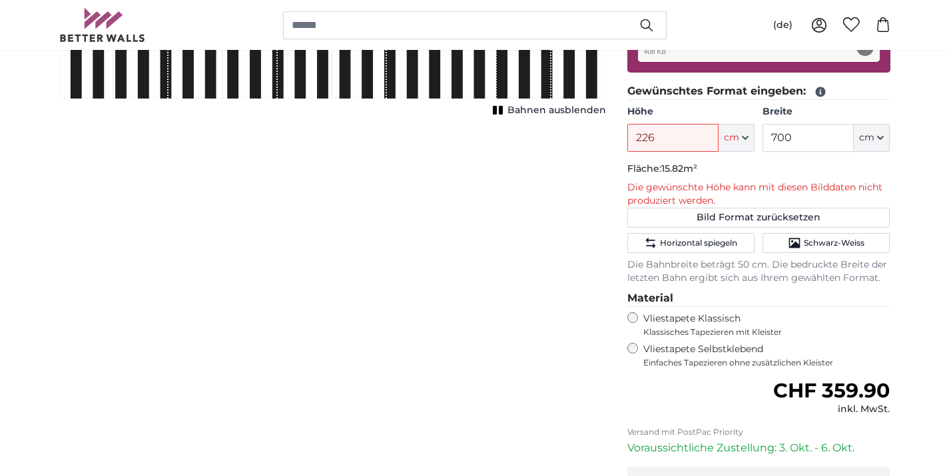
scroll to position [294, 0]
click at [797, 214] on button "Bild Format zurücksetzen" at bounding box center [758, 218] width 263 height 20
type input "221"
type input "552.5"
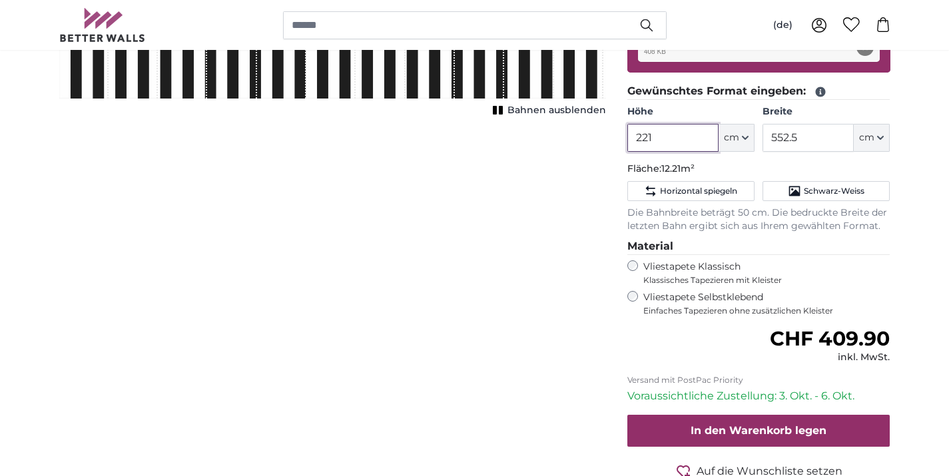
click at [701, 137] on input "221" at bounding box center [672, 138] width 91 height 28
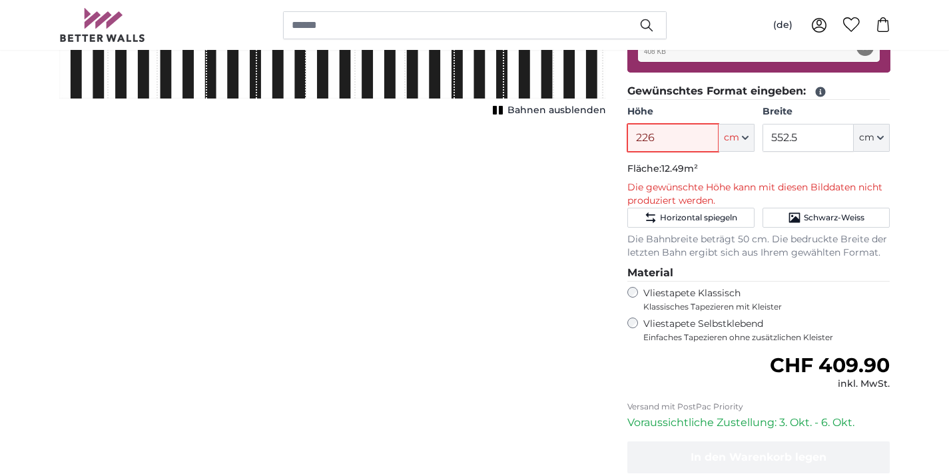
type input "226"
click at [800, 143] on input "552.5" at bounding box center [808, 138] width 91 height 28
type input "700"
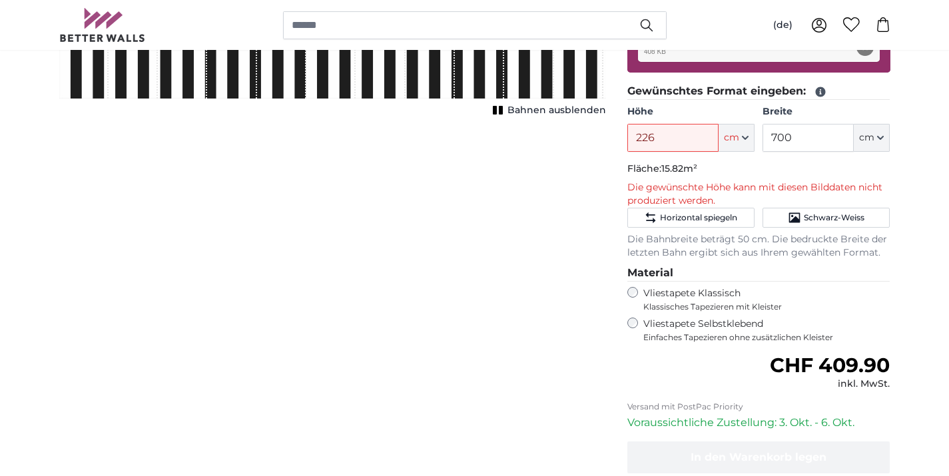
click at [625, 171] on div "Eigenes Foto als Tapete Nr. WQ553 41 Bewertungen Datei auswählen Unterstützte D…" at bounding box center [759, 225] width 284 height 692
click at [550, 185] on div "Abbrechen Bild zuschneiden Bahnen ausblenden" at bounding box center [333, 225] width 568 height 692
click at [683, 138] on input "226" at bounding box center [672, 138] width 91 height 28
type input "220"
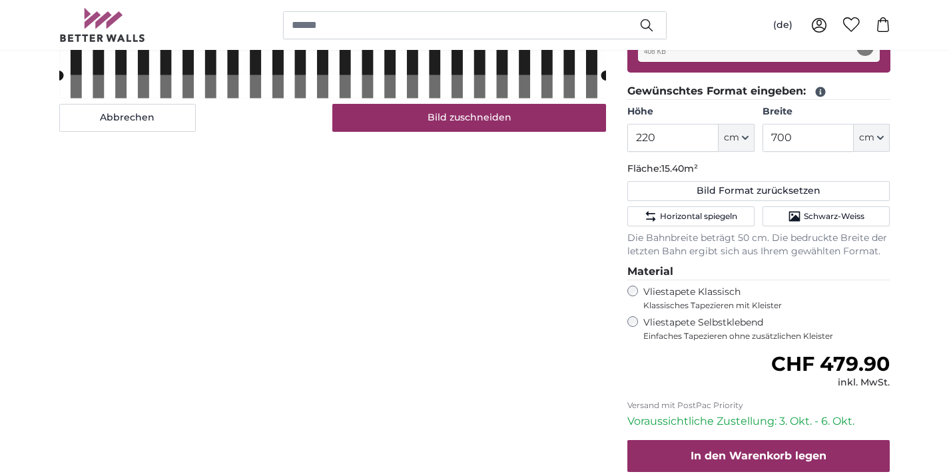
click at [562, 208] on div "Abbrechen Bild zuschneiden Bahnen ausblenden" at bounding box center [333, 224] width 568 height 691
click at [651, 133] on input "220" at bounding box center [672, 138] width 91 height 28
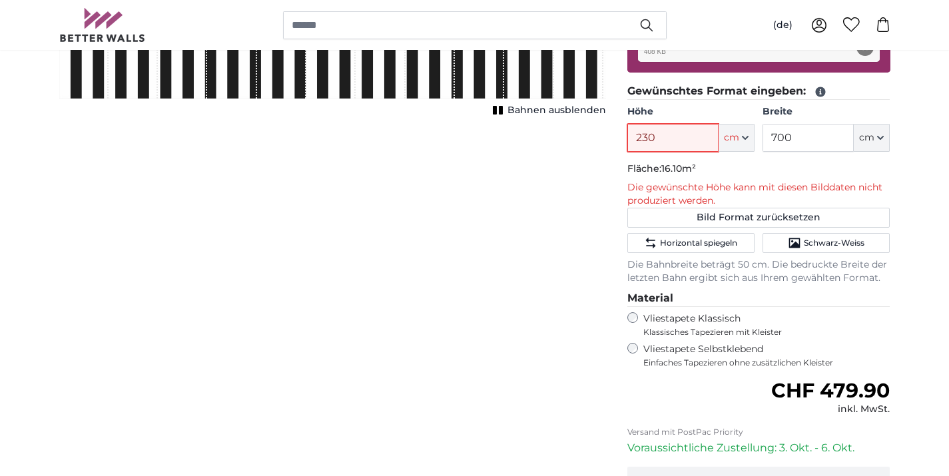
type input "230"
click at [812, 138] on input "700" at bounding box center [808, 138] width 91 height 28
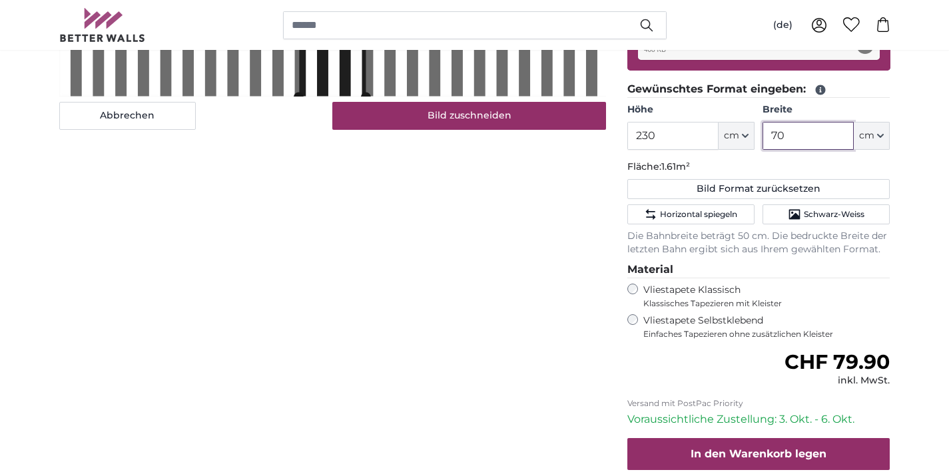
scroll to position [300, 0]
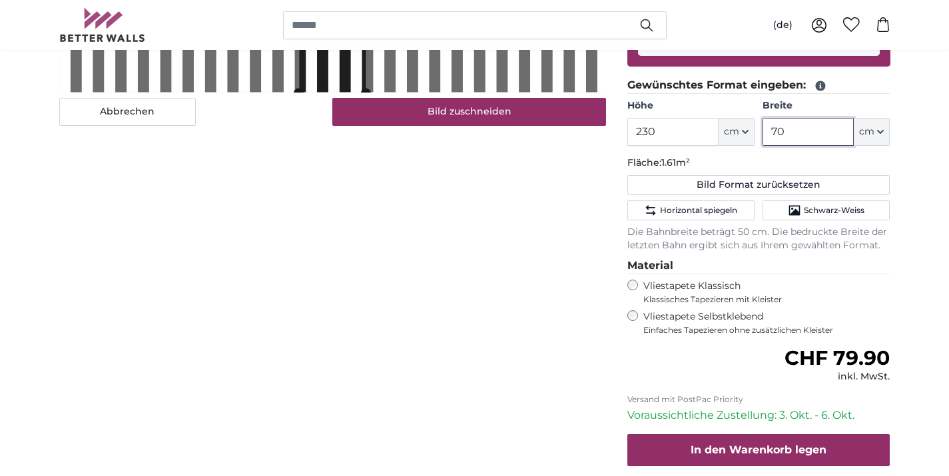
type input "700"
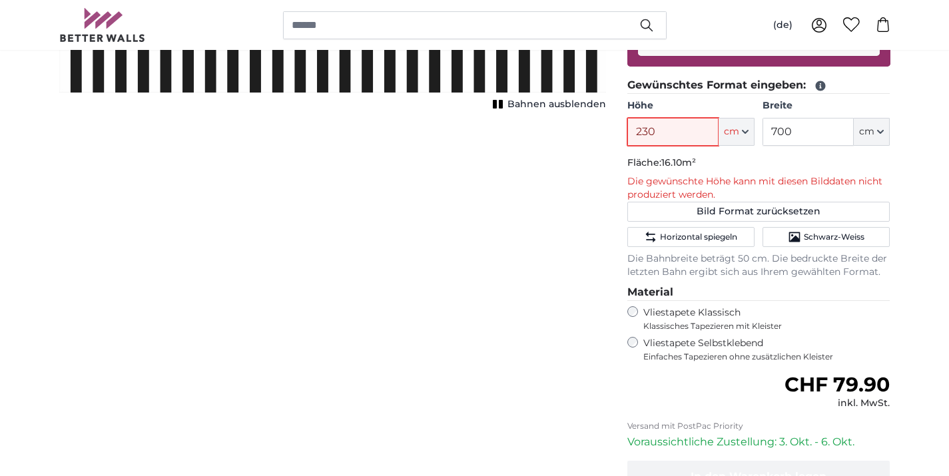
click at [674, 133] on input "230" at bounding box center [672, 132] width 91 height 28
type input "250"
click at [727, 183] on p "Die gewünschte Höhe kann mit diesen Bilddaten nicht produziert werden." at bounding box center [758, 188] width 263 height 27
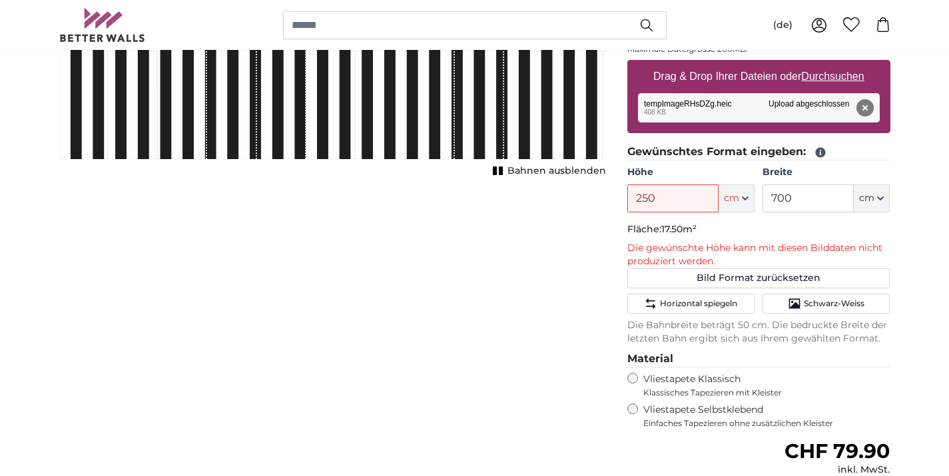
scroll to position [232, 0]
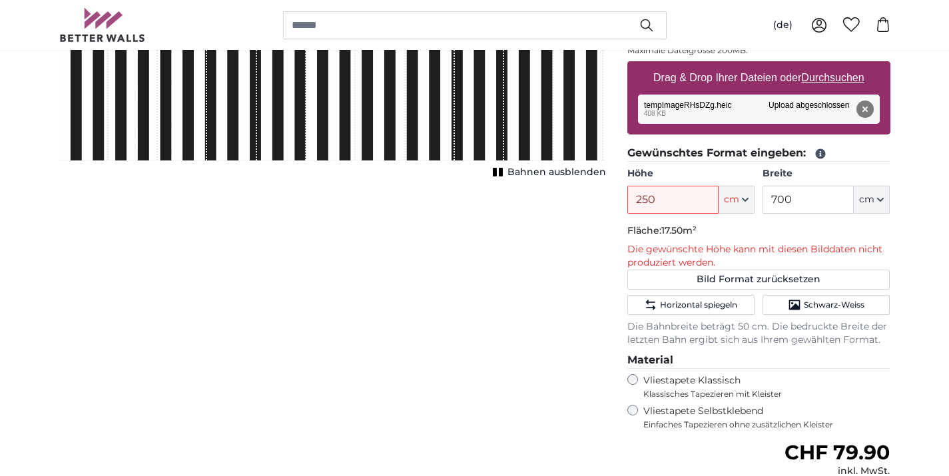
click at [788, 105] on div "Entfernen Nochmal versuchen Entfernen Hochladen Abbrechen Nochmal versuchen Ent…" at bounding box center [759, 109] width 242 height 29
click at [856, 111] on button "Entfernen" at bounding box center [864, 109] width 17 height 17
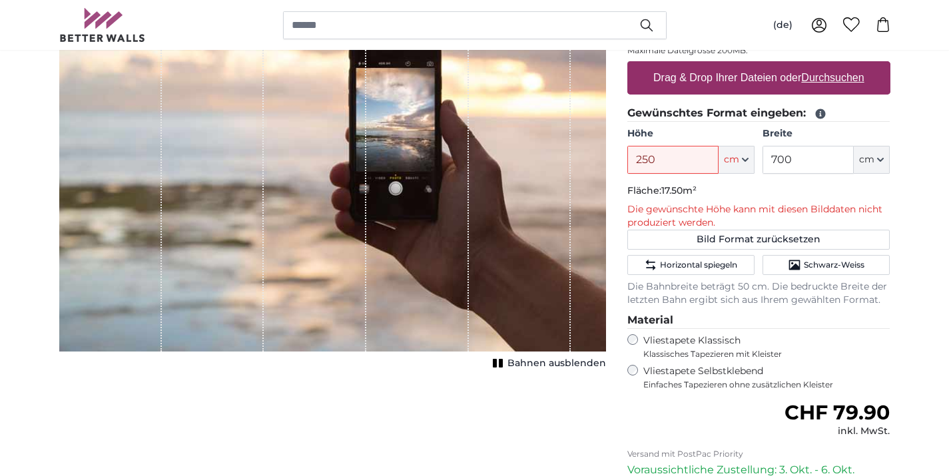
click at [830, 75] on u "Durchsuchen" at bounding box center [832, 77] width 63 height 11
click at [830, 65] on input "Drag & Drop Ihrer Dateien oder Durchsuchen" at bounding box center [758, 63] width 263 height 4
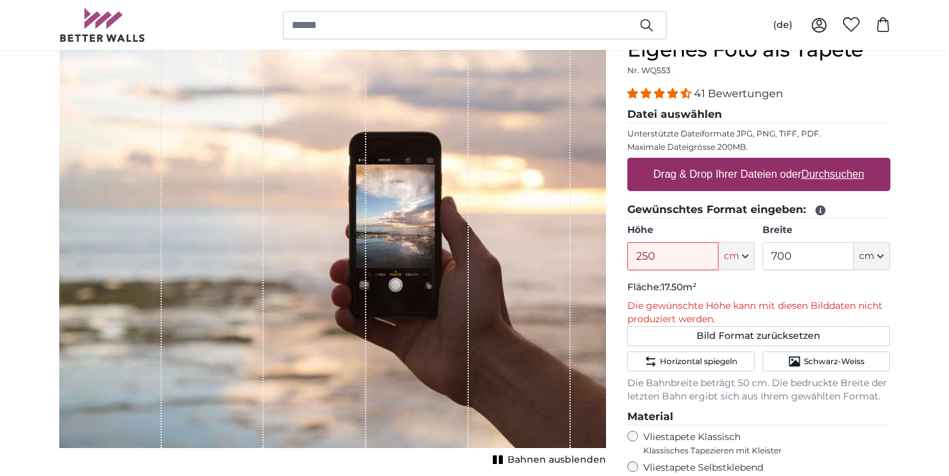
scroll to position [134, 0]
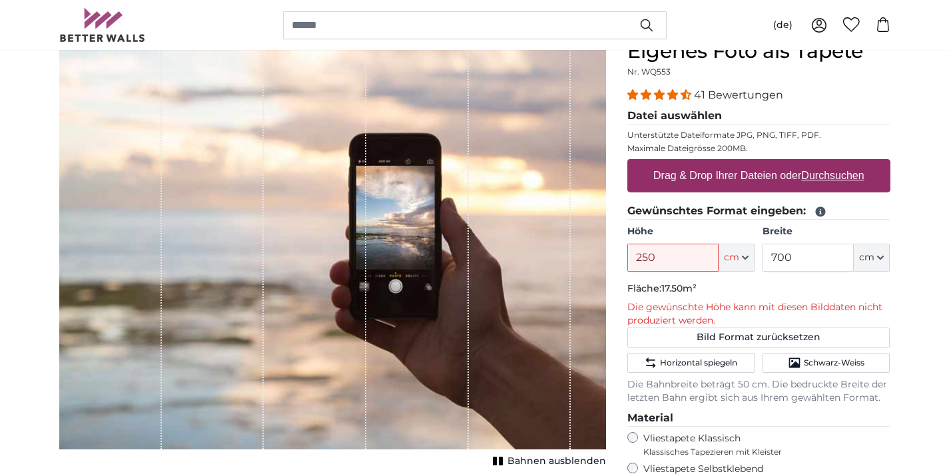
type input "**********"
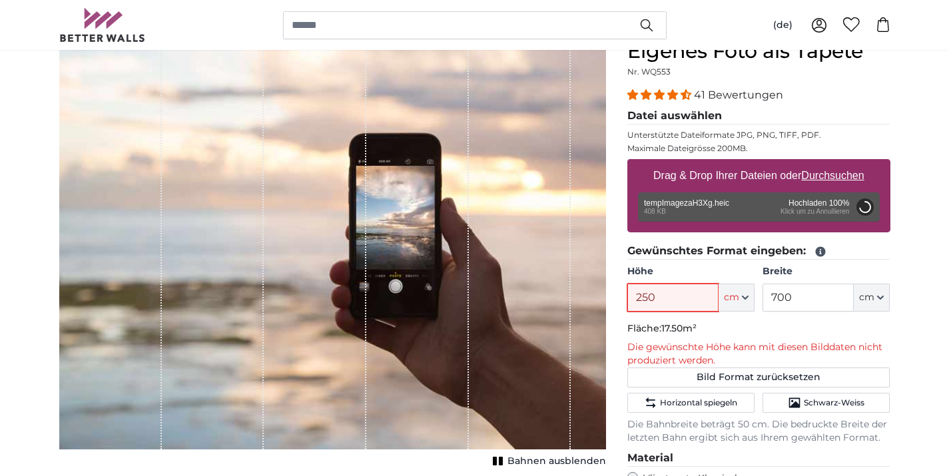
click at [693, 300] on input "250" at bounding box center [672, 298] width 91 height 28
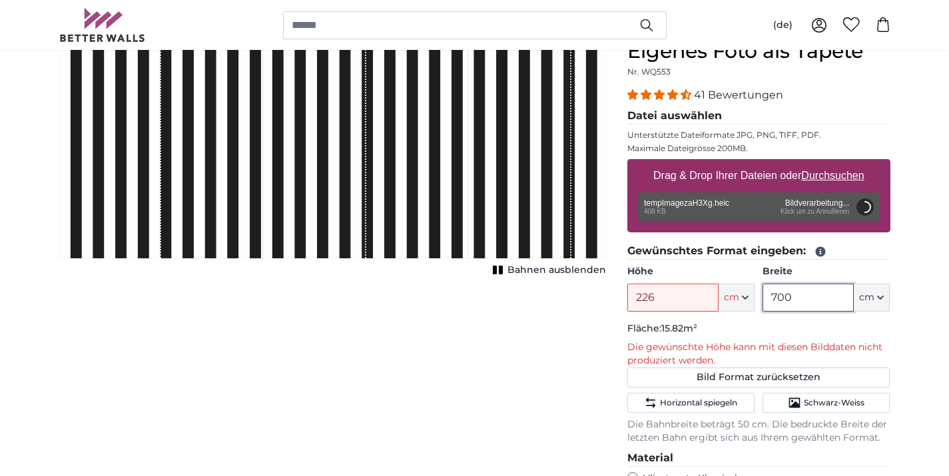
click at [807, 299] on input "700" at bounding box center [808, 298] width 91 height 28
click at [744, 318] on fieldset "Gewünschtes Format eingeben: Höhe 226 ft cm Centimeter (cm) Inches (inch) Feet …" at bounding box center [758, 344] width 263 height 202
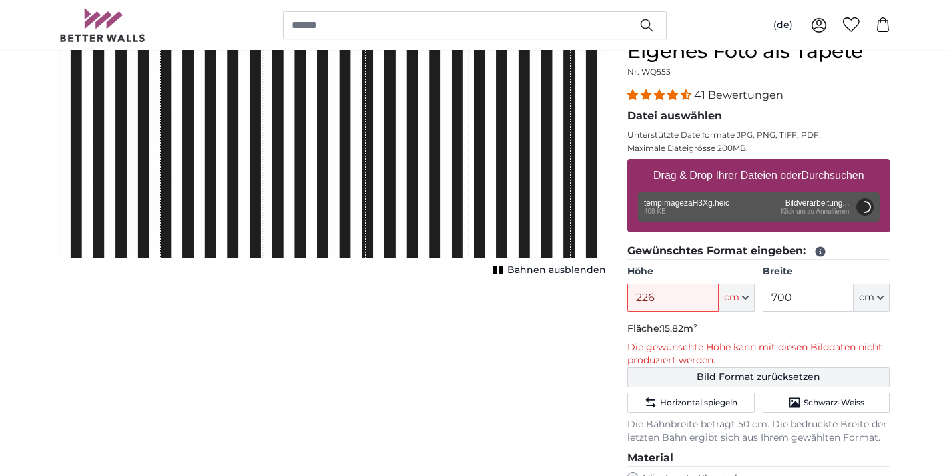
click at [692, 380] on button "Bild Format zurücksetzen" at bounding box center [758, 378] width 263 height 20
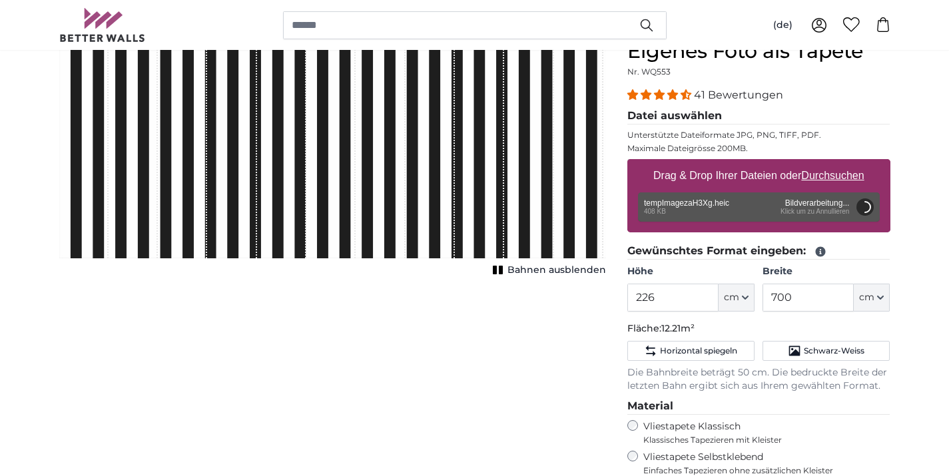
type input "221"
type input "552.5"
type input "230"
type input "70"
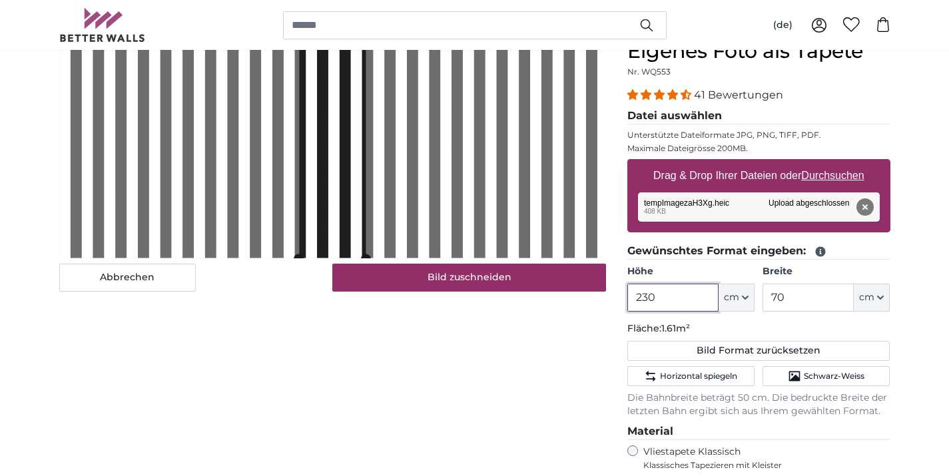
click at [683, 296] on input "230" at bounding box center [672, 298] width 91 height 28
type input "226"
click at [793, 302] on input "70" at bounding box center [808, 298] width 91 height 28
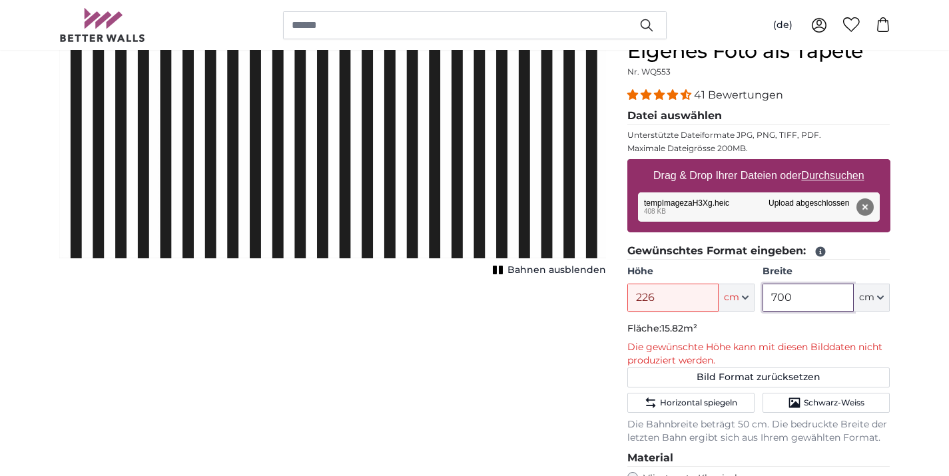
type input "700"
click at [769, 339] on fieldset "Gewünschtes Format eingeben: Höhe 226 ft cm Centimeter (cm) Inches (inch) Feet …" at bounding box center [758, 344] width 263 height 202
click at [689, 296] on input "226" at bounding box center [672, 298] width 91 height 28
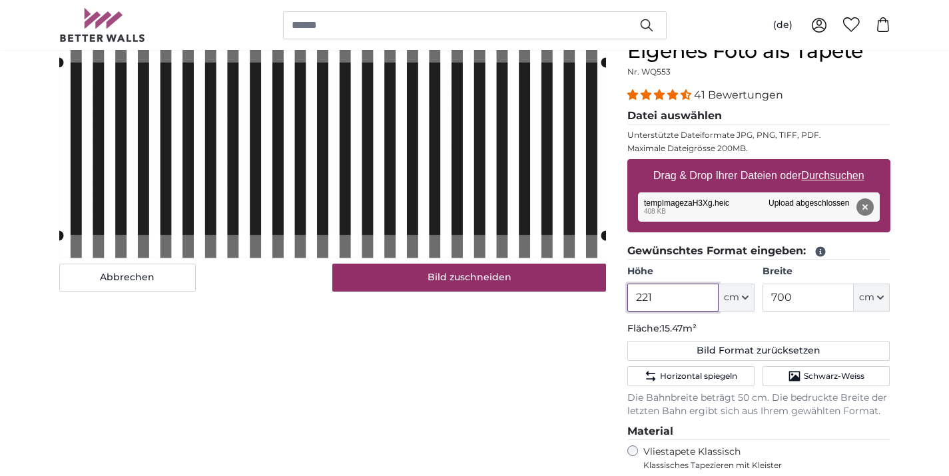
type input "221"
click at [607, 334] on div "Abbrechen Bild zuschneiden Bahnen ausblenden" at bounding box center [333, 384] width 568 height 691
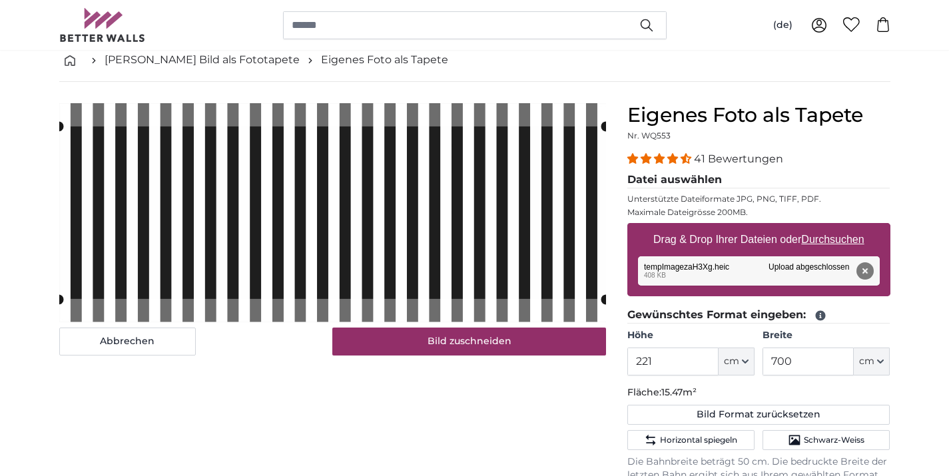
scroll to position [65, 0]
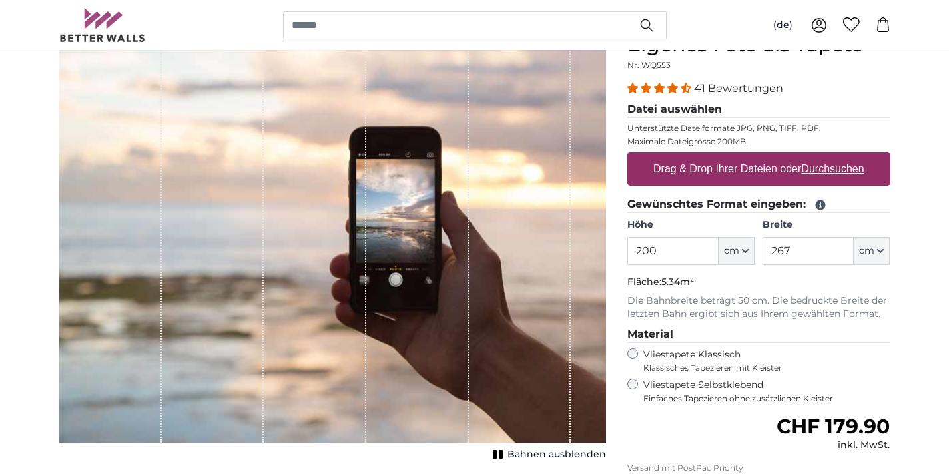
scroll to position [171, 0]
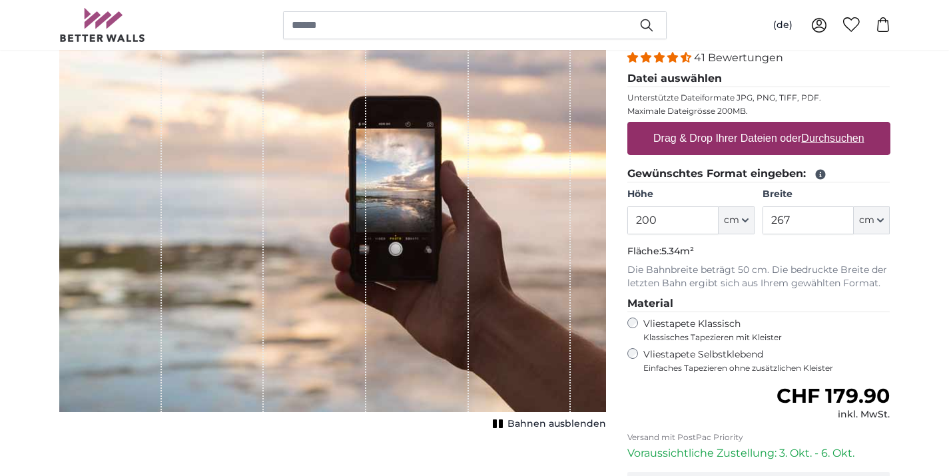
click at [754, 153] on div "Drag & Drop Ihrer Dateien oder Durchsuchen" at bounding box center [758, 138] width 263 height 33
click at [627, 122] on input "Drag & Drop Ihrer Dateien oder Durchsuchen" at bounding box center [758, 124] width 263 height 4
type input "**********"
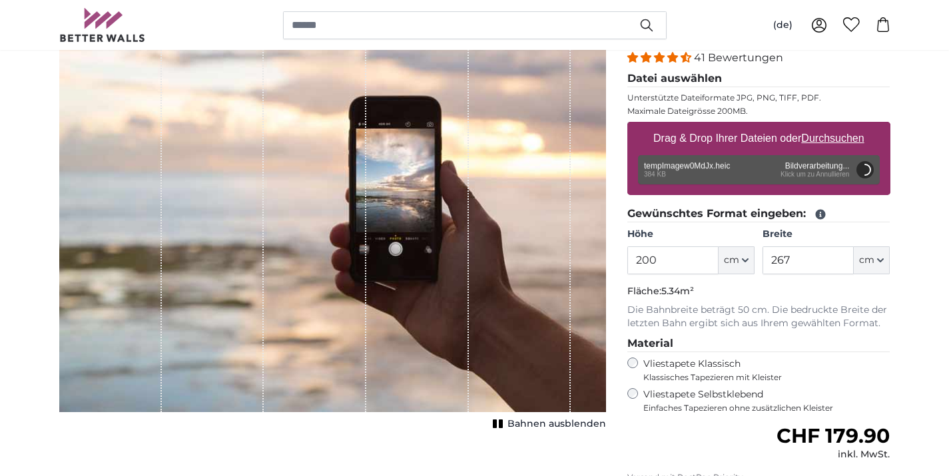
click at [721, 268] on button "cm" at bounding box center [737, 260] width 36 height 28
click at [719, 268] on button "cm" at bounding box center [737, 260] width 36 height 28
click at [695, 258] on input "200" at bounding box center [672, 260] width 91 height 28
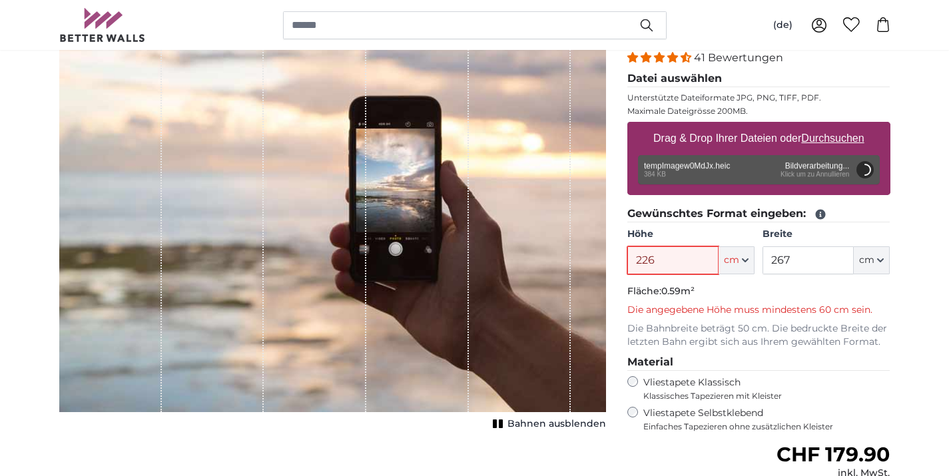
type input "226"
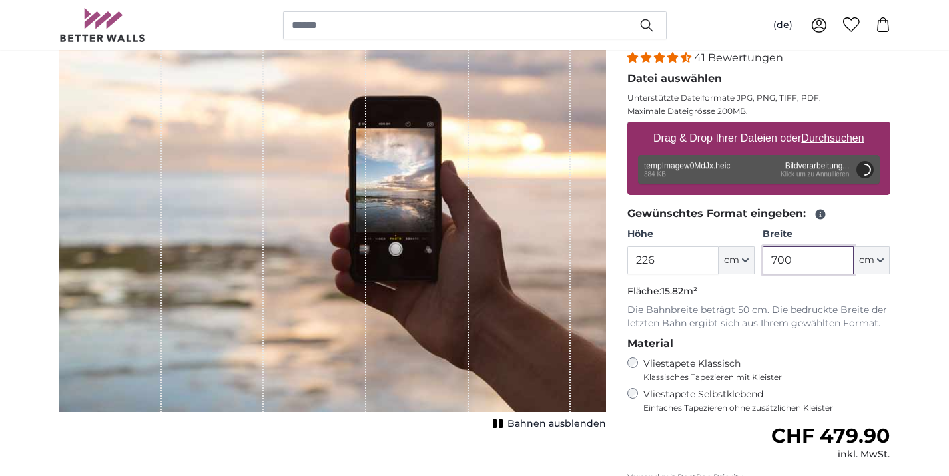
type input "700"
click at [701, 300] on fieldset "Gewünschtes Format eingeben: Höhe 226 ft cm Centimeter (cm) Inches (inch) Feet …" at bounding box center [758, 268] width 263 height 125
click at [762, 301] on fieldset "Gewünschtes Format eingeben: Höhe 226 ft cm Centimeter (cm) Inches (inch) Feet …" at bounding box center [758, 268] width 263 height 125
type input "200"
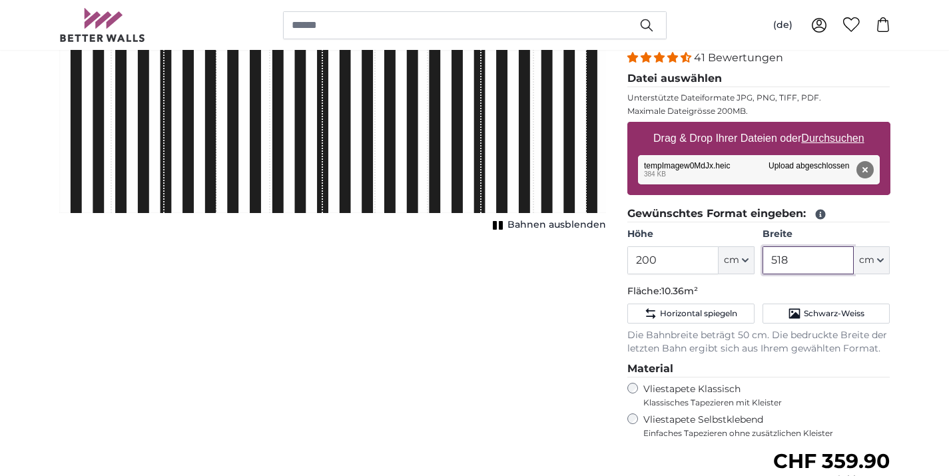
click at [801, 269] on input "518" at bounding box center [808, 260] width 91 height 28
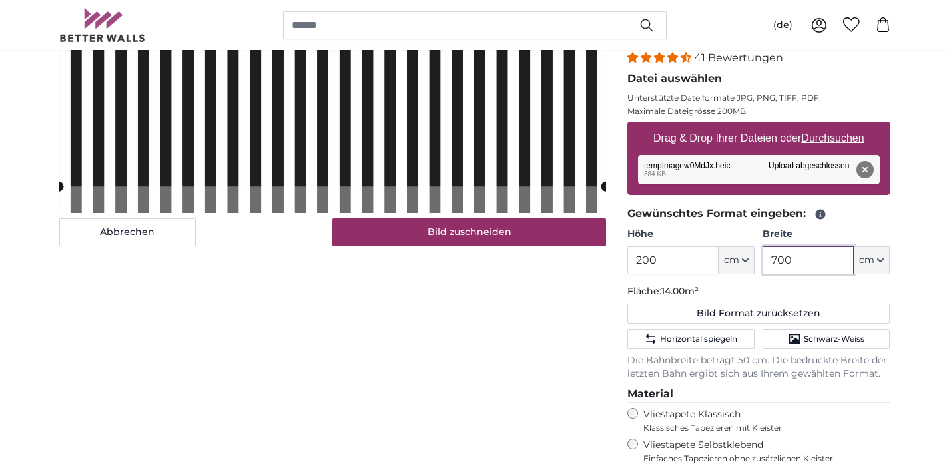
type input "700"
click at [679, 254] on input "200" at bounding box center [672, 260] width 91 height 28
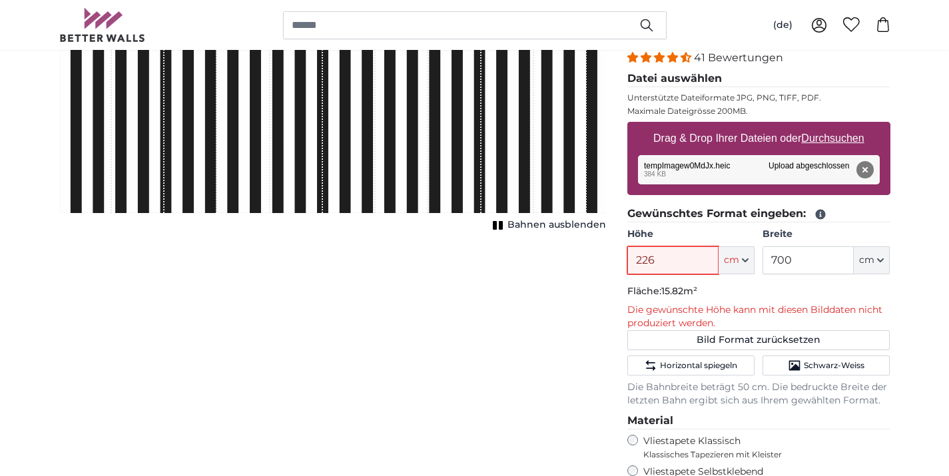
type input "226"
click at [570, 307] on div "Abbrechen Bild zuschneiden Bahnen ausblenden" at bounding box center [333, 360] width 568 height 717
click at [868, 174] on button "Entfernen" at bounding box center [864, 169] width 17 height 17
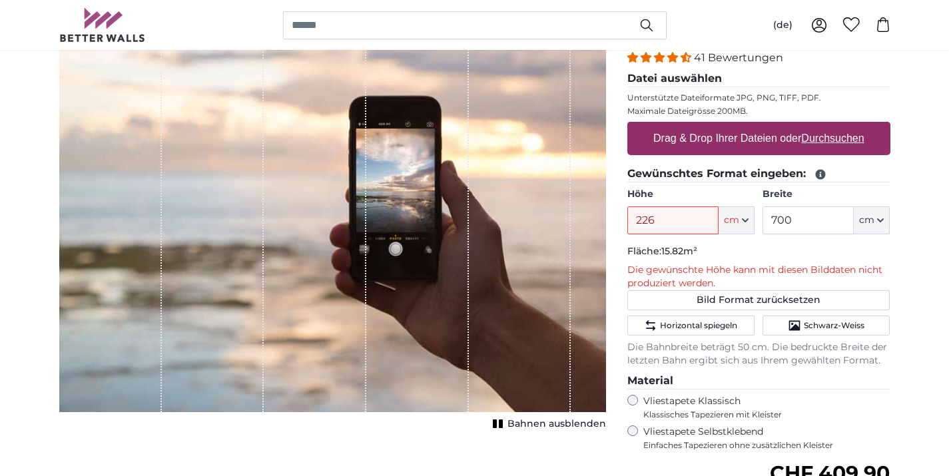
click at [815, 142] on u "Durchsuchen" at bounding box center [832, 138] width 63 height 11
click at [815, 126] on input "Drag & Drop Ihrer Dateien oder Durchsuchen" at bounding box center [758, 124] width 263 height 4
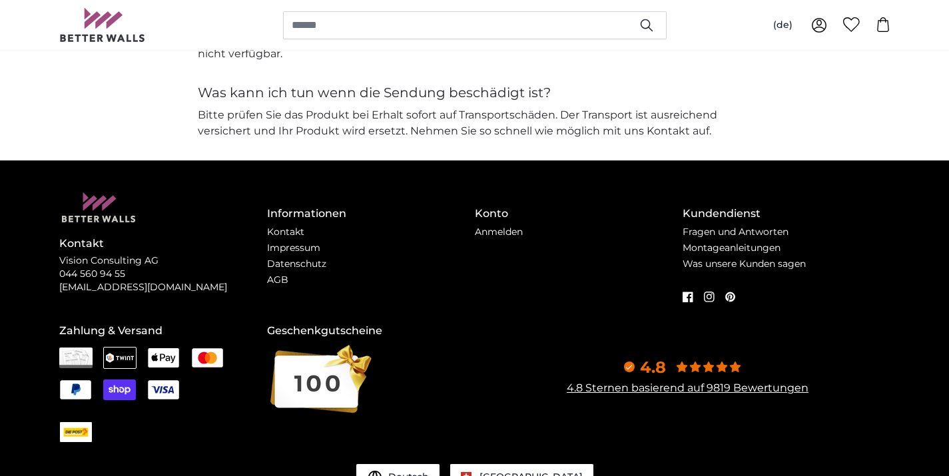
scroll to position [3329, 0]
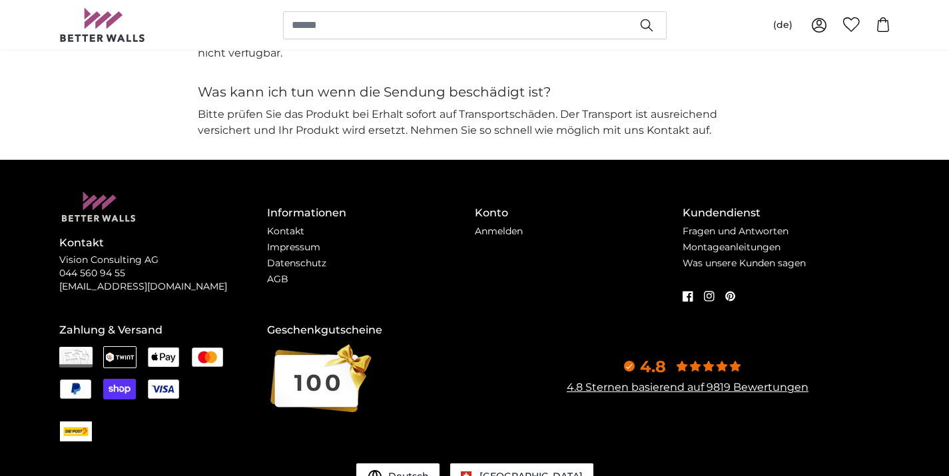
type input "**********"
click at [99, 280] on p "Vision Consulting AG 044 560 94 55 [EMAIL_ADDRESS][DOMAIN_NAME]" at bounding box center [163, 274] width 208 height 40
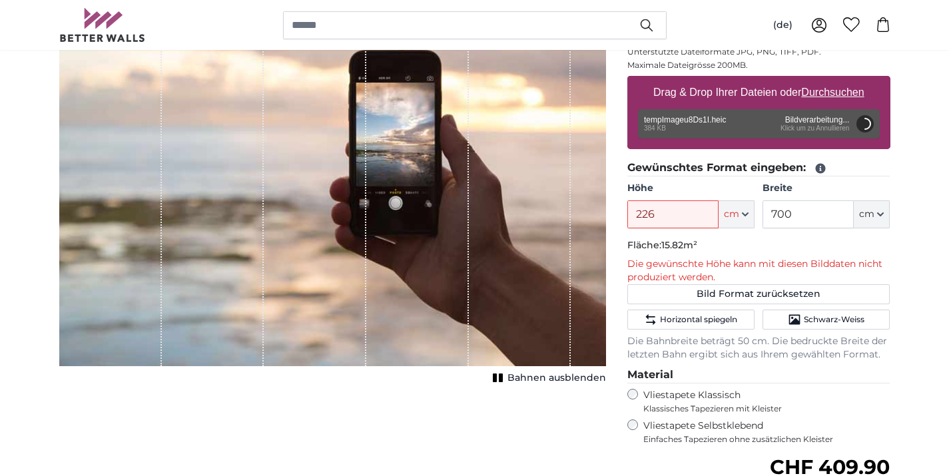
scroll to position [226, 0]
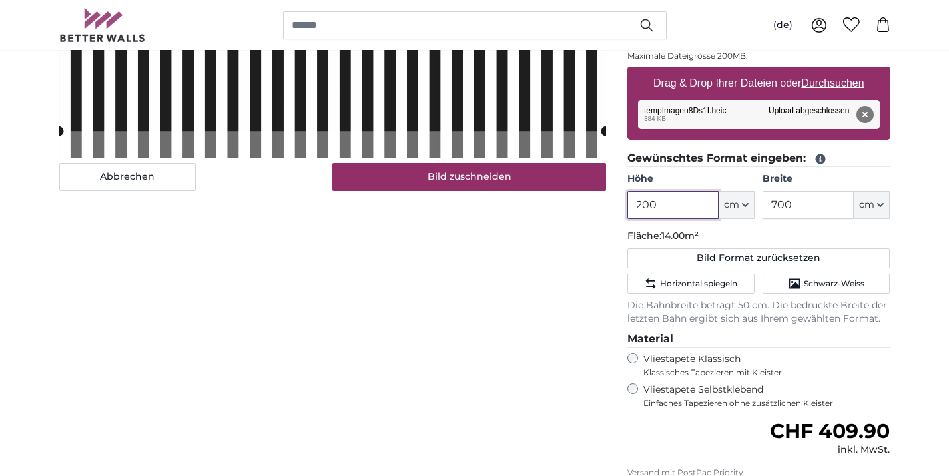
click at [698, 203] on input "200" at bounding box center [672, 205] width 91 height 28
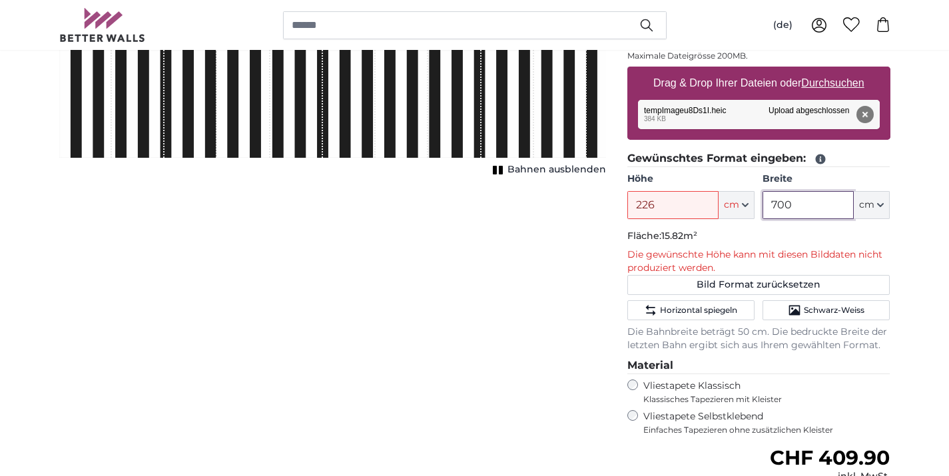
click at [830, 212] on input "700" at bounding box center [808, 205] width 91 height 28
click at [761, 232] on p "Fläche: 15.82m²" at bounding box center [758, 236] width 263 height 13
click at [649, 208] on input "226" at bounding box center [672, 205] width 91 height 28
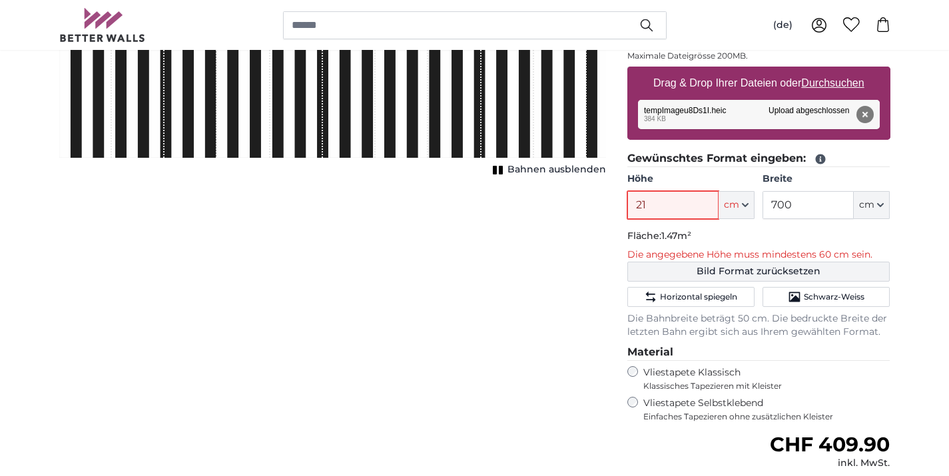
type input "210"
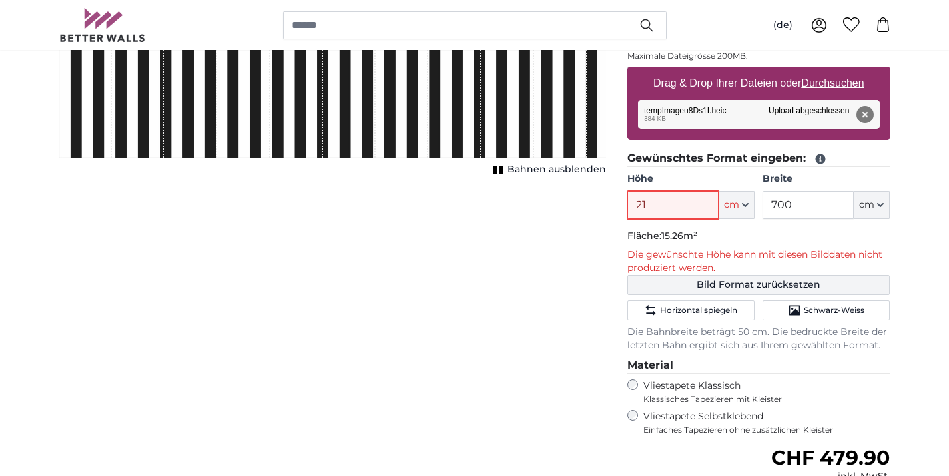
type input "2"
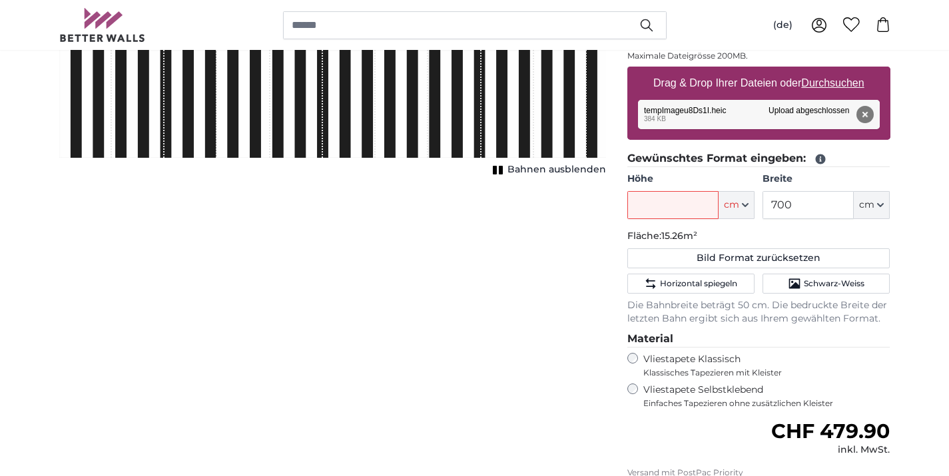
click at [496, 232] on div "Abbrechen Bild zuschneiden Bahnen ausblenden" at bounding box center [333, 292] width 568 height 691
click at [865, 115] on button "Entfernen" at bounding box center [864, 114] width 17 height 17
